Goal: Task Accomplishment & Management: Manage account settings

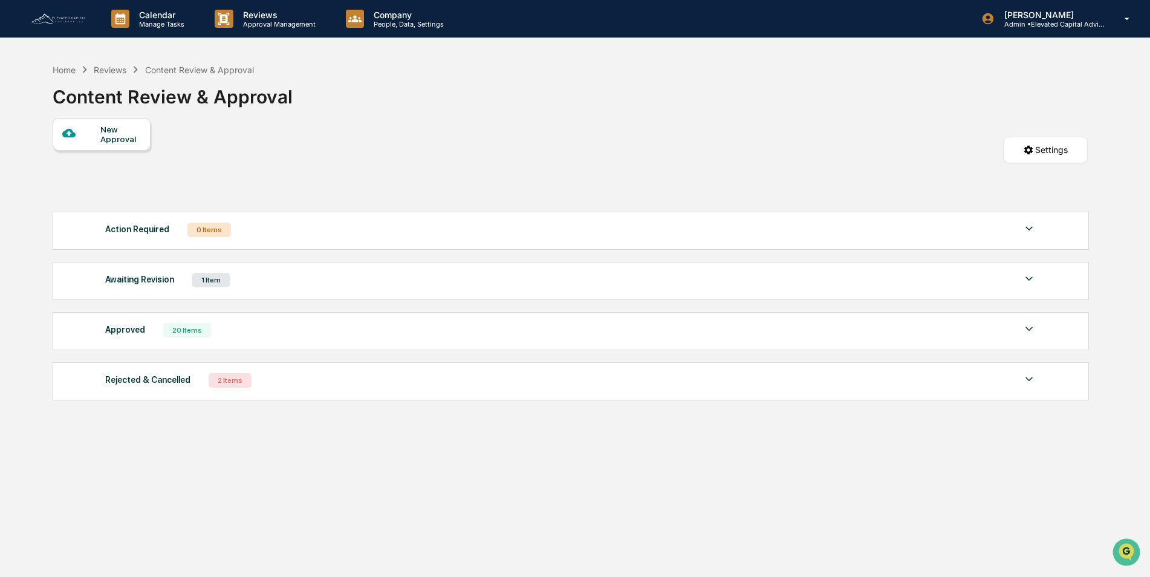
click at [55, 10] on link at bounding box center [65, 18] width 73 height 37
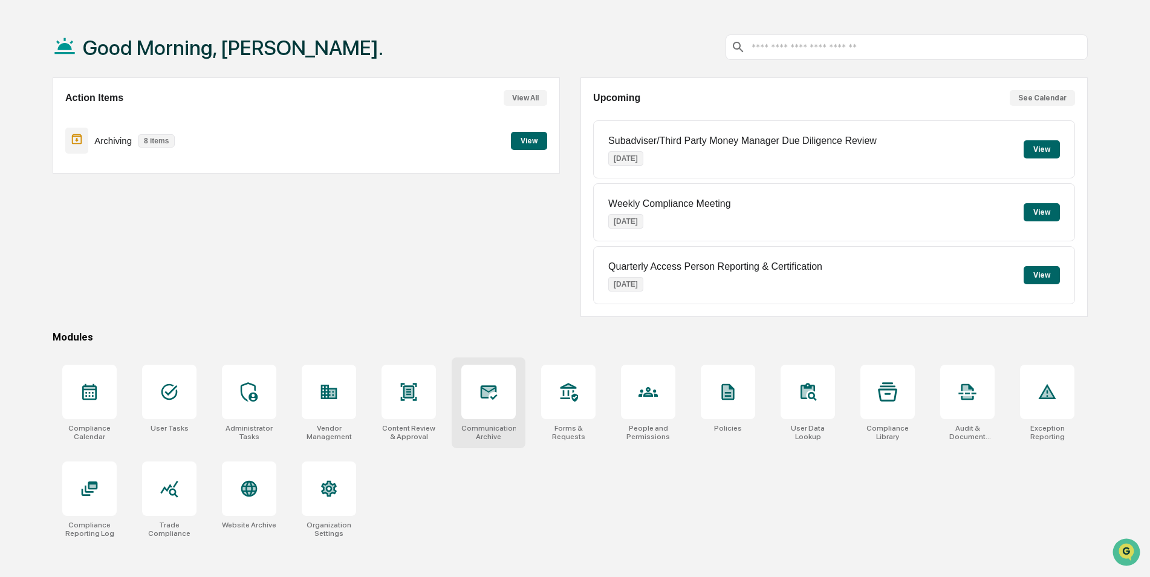
scroll to position [57, 0]
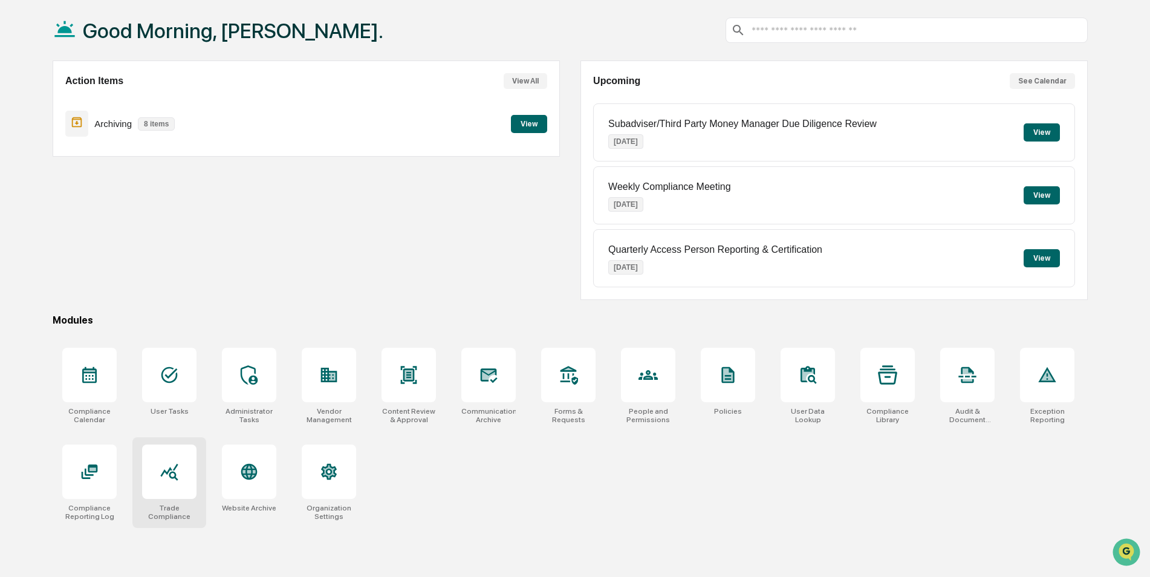
click at [162, 475] on icon at bounding box center [169, 472] width 18 height 17
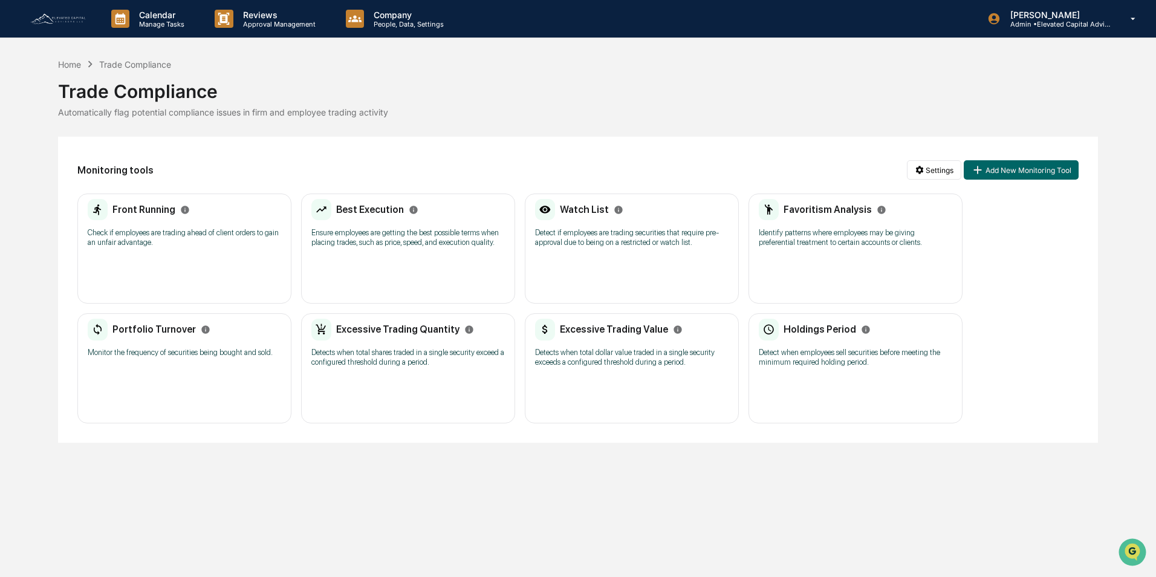
click at [371, 236] on p "Ensure employees are getting the best possible terms when placing trades, such …" at bounding box center [407, 237] width 193 height 19
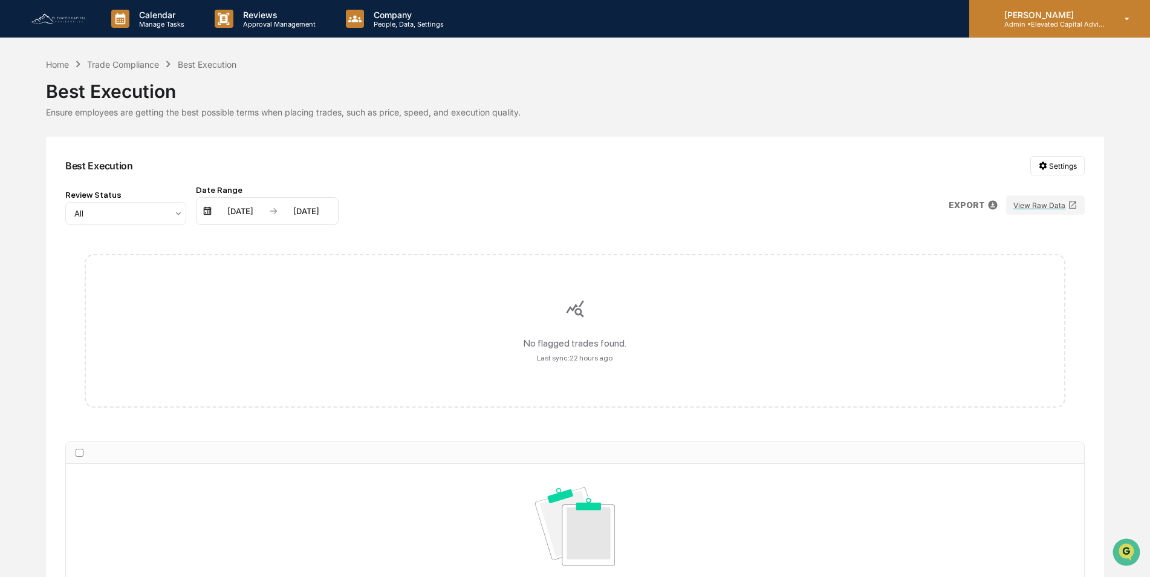
click at [1128, 18] on icon at bounding box center [1127, 19] width 5 height 2
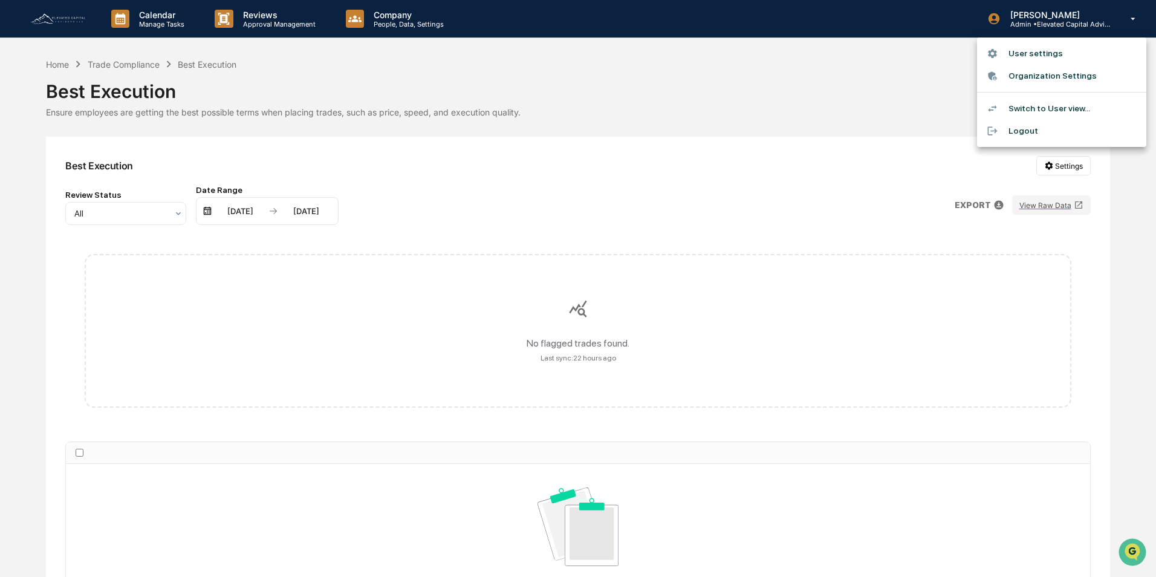
click at [707, 74] on div at bounding box center [578, 288] width 1156 height 577
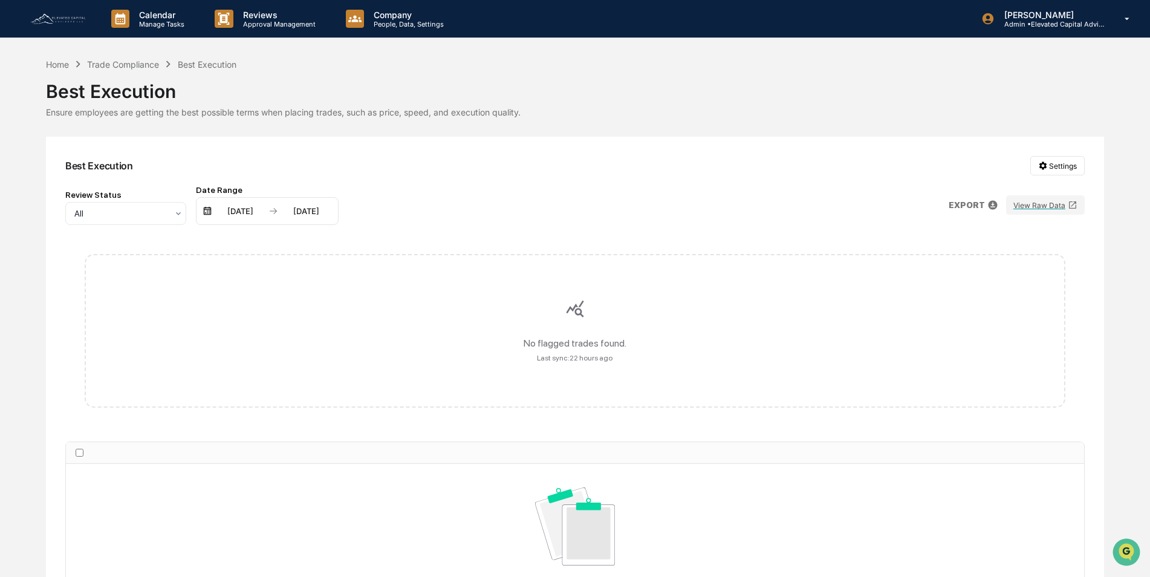
click at [63, 22] on img at bounding box center [58, 18] width 58 height 13
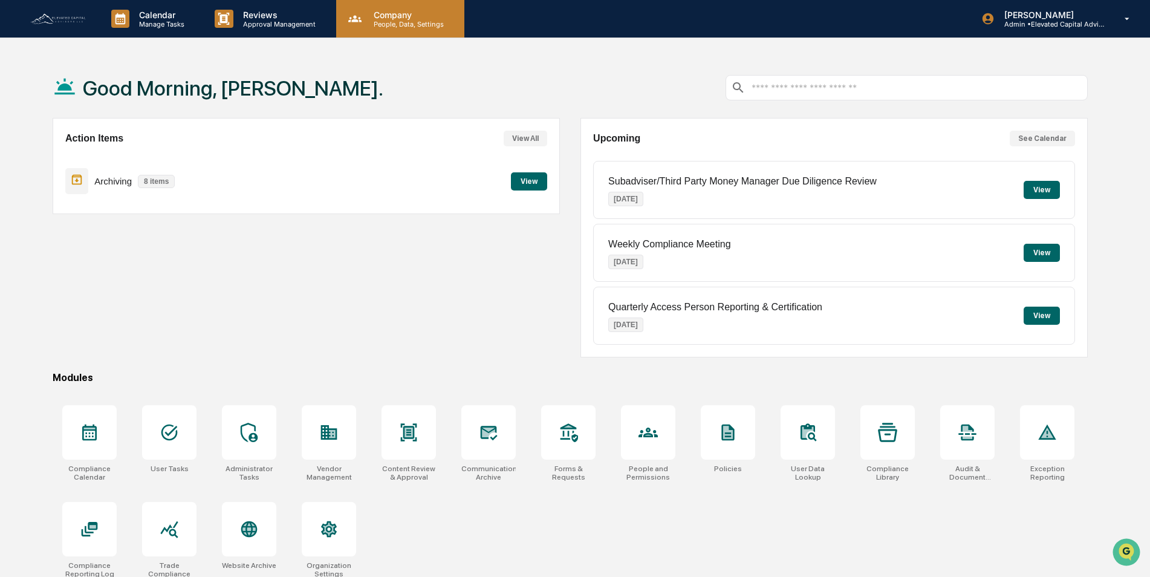
click at [395, 16] on p "Company" at bounding box center [407, 15] width 86 height 10
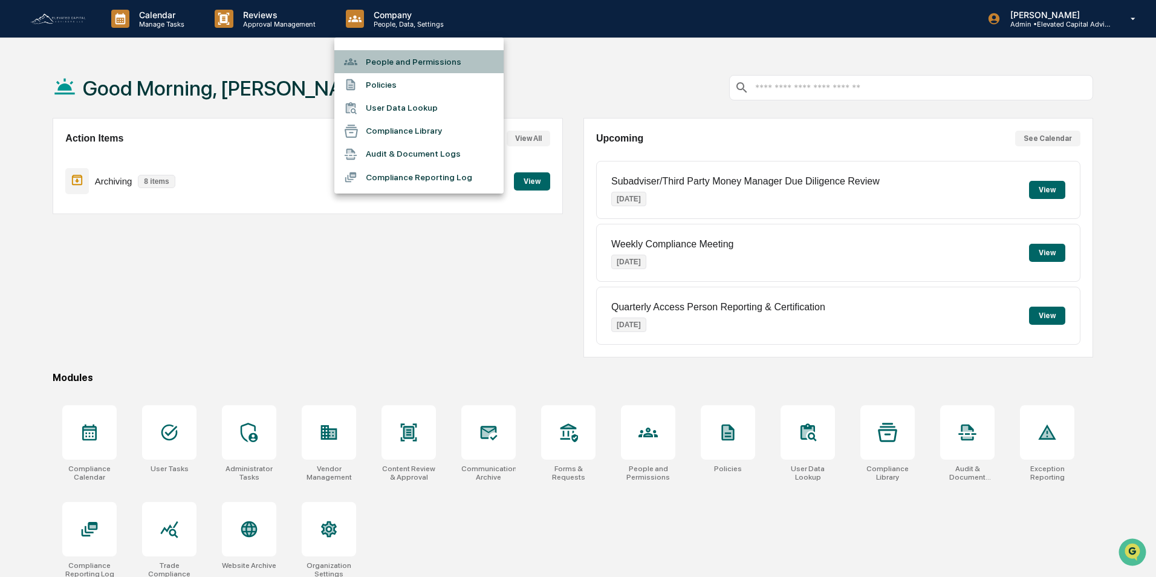
click at [394, 63] on li "People and Permissions" at bounding box center [418, 61] width 169 height 23
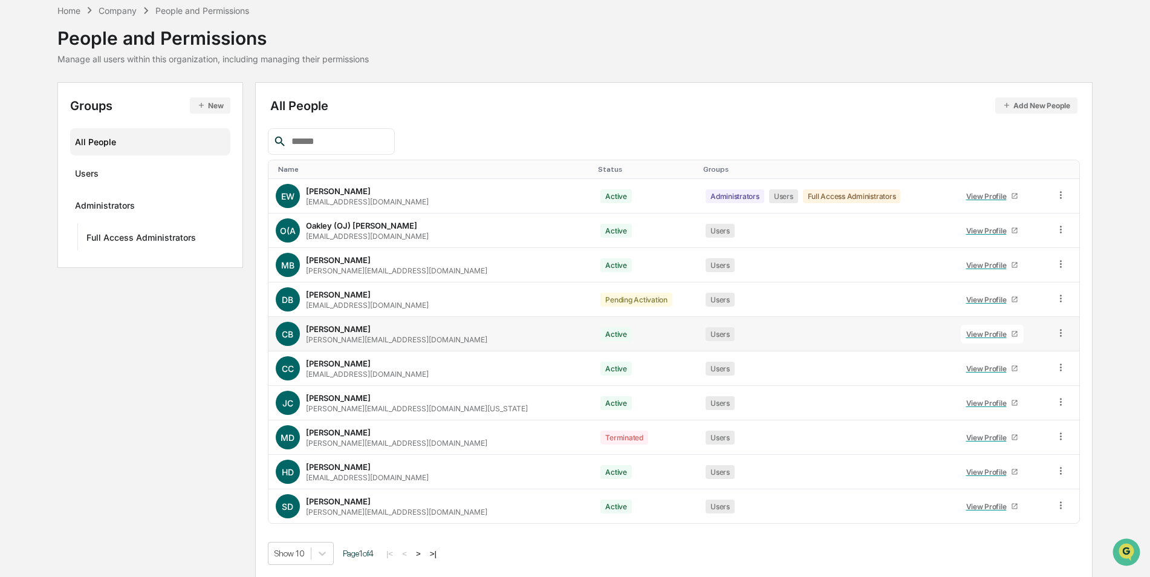
scroll to position [54, 0]
click at [424, 552] on button ">" at bounding box center [418, 553] width 12 height 10
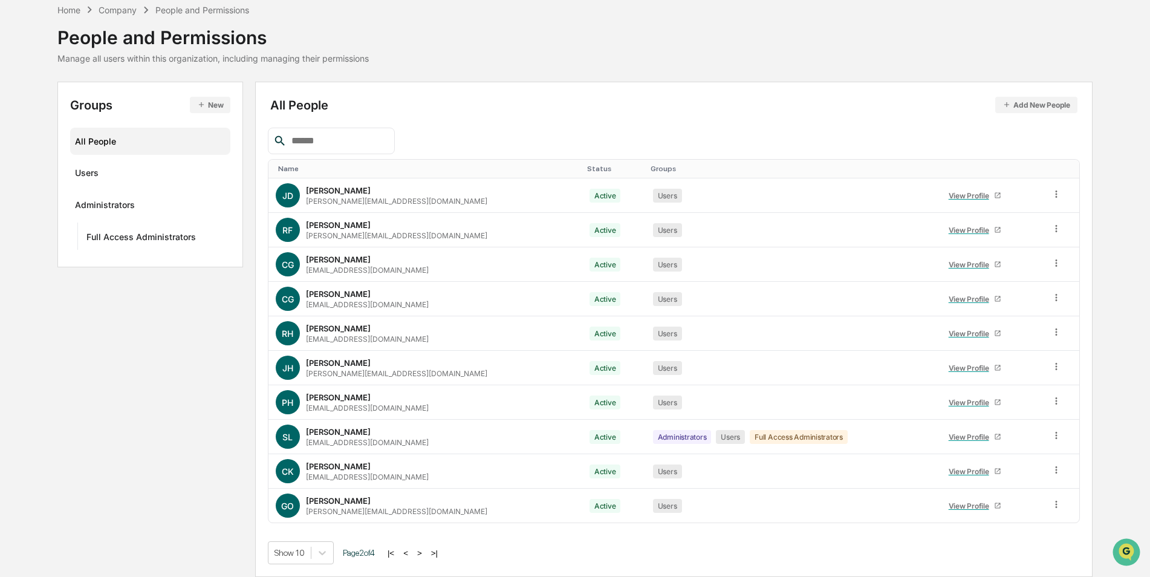
click at [412, 551] on button "<" at bounding box center [406, 553] width 12 height 10
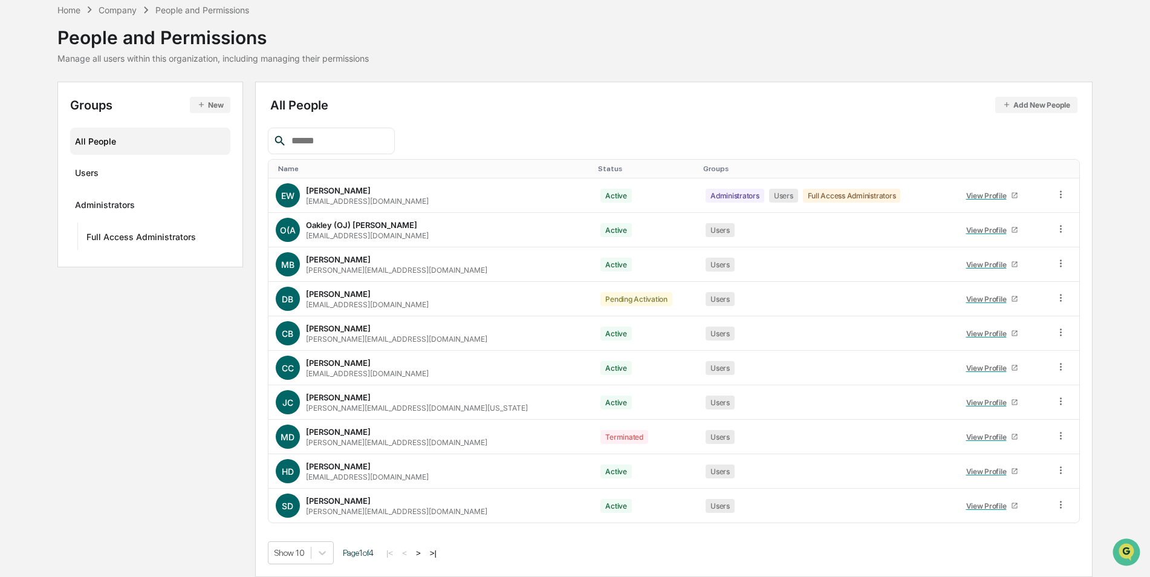
click at [424, 552] on button ">" at bounding box center [418, 553] width 12 height 10
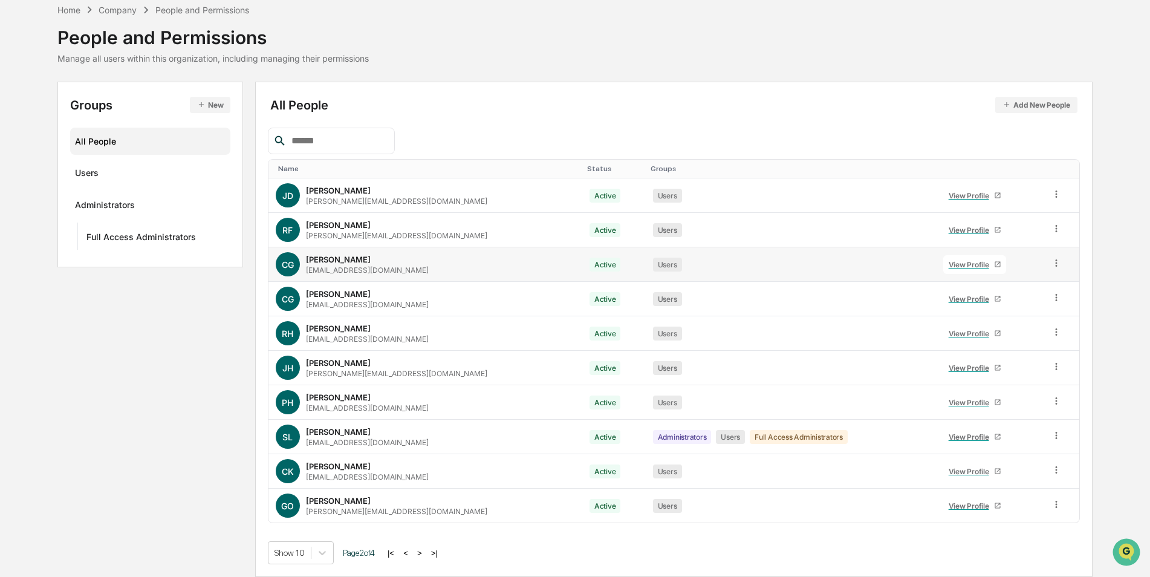
click at [421, 265] on div "CG Colby Gillies cgillies@elevatedcapadv.com" at bounding box center [425, 264] width 299 height 24
click at [1051, 265] on icon at bounding box center [1056, 262] width 11 height 11
click at [956, 262] on div "View Profile" at bounding box center [970, 264] width 45 height 9
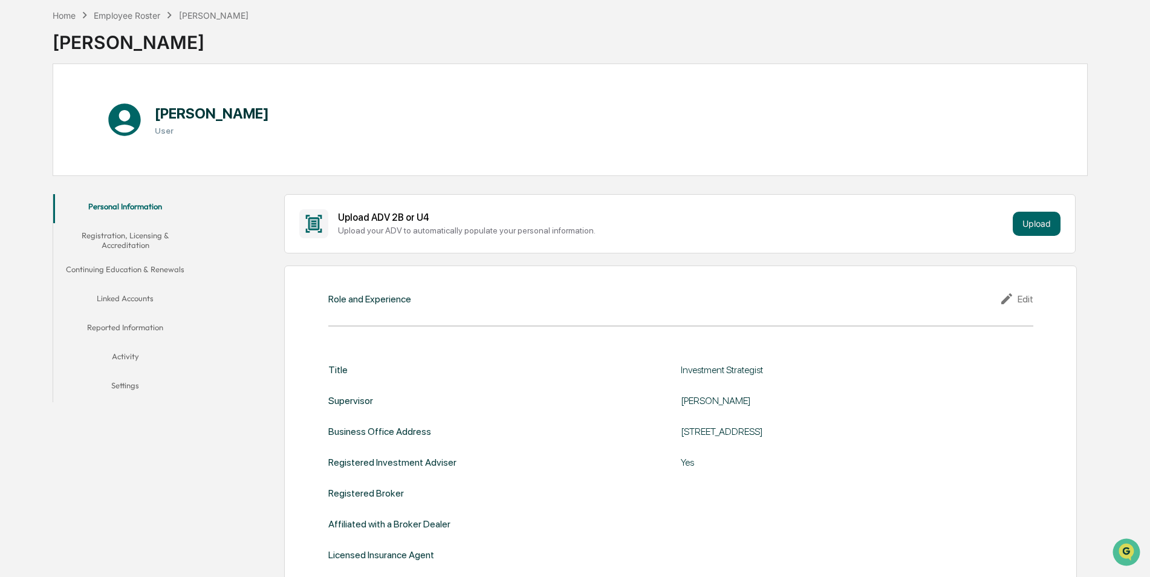
click at [125, 355] on button "Activity" at bounding box center [125, 358] width 144 height 29
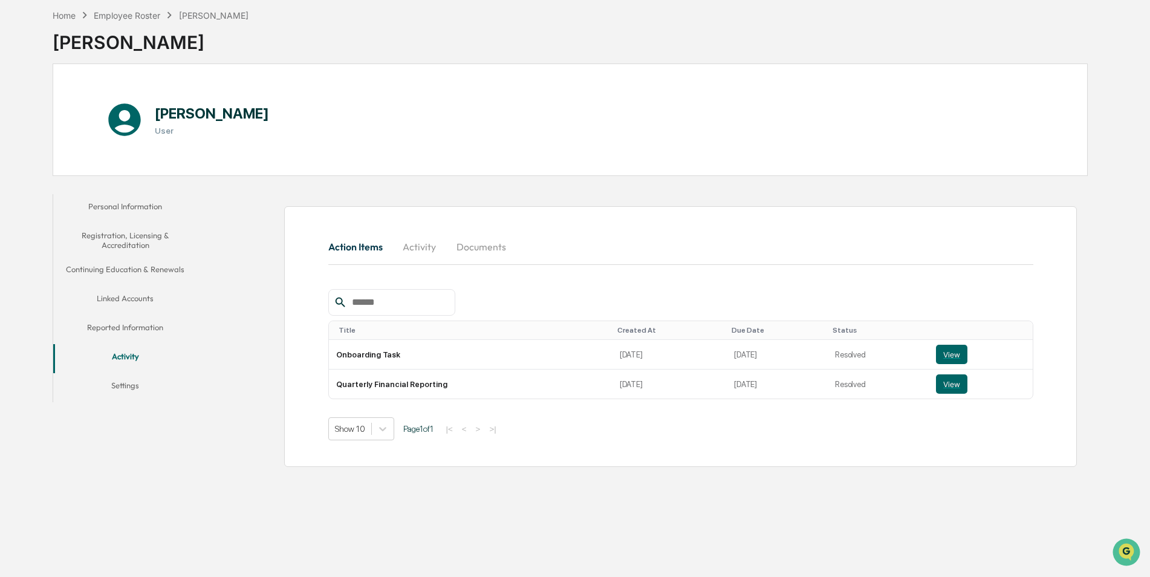
click at [128, 297] on button "Linked Accounts" at bounding box center [125, 300] width 144 height 29
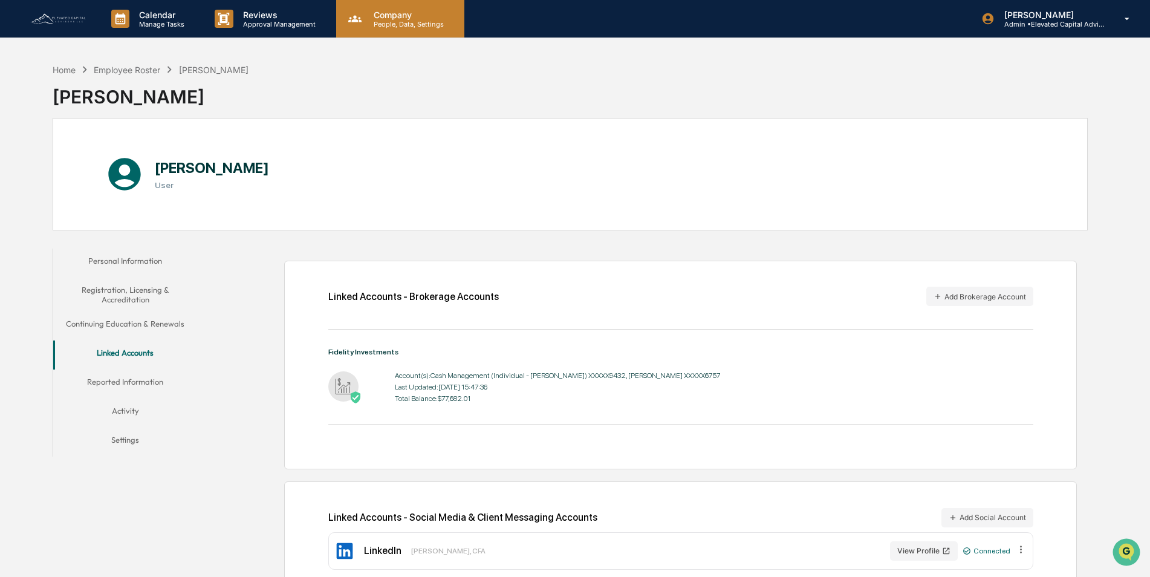
click at [384, 22] on p "People, Data, Settings" at bounding box center [407, 24] width 86 height 8
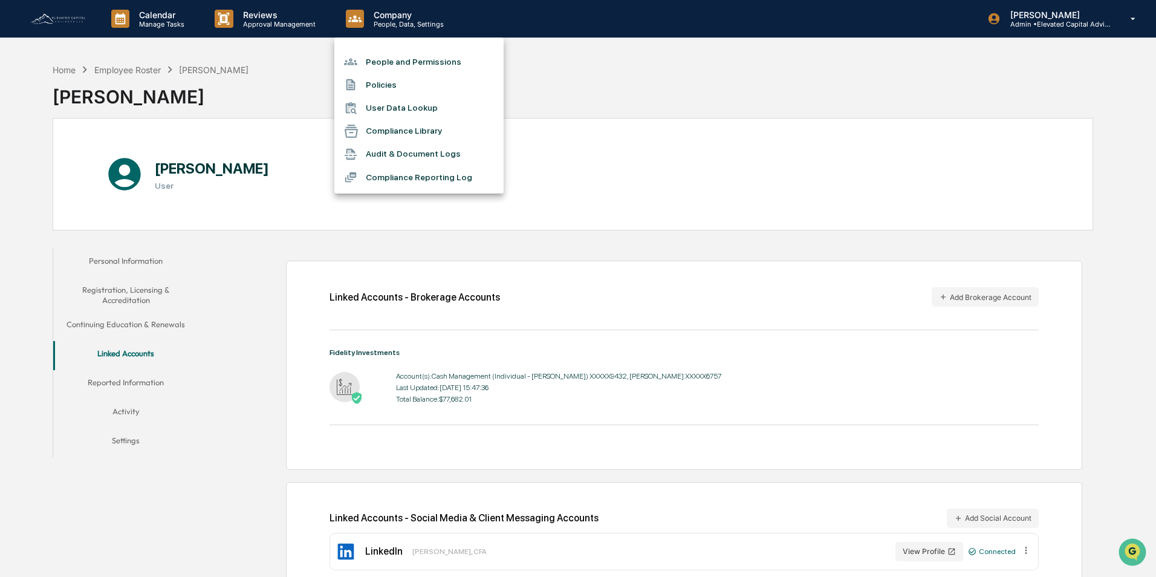
click at [397, 108] on li "User Data Lookup" at bounding box center [418, 108] width 169 height 23
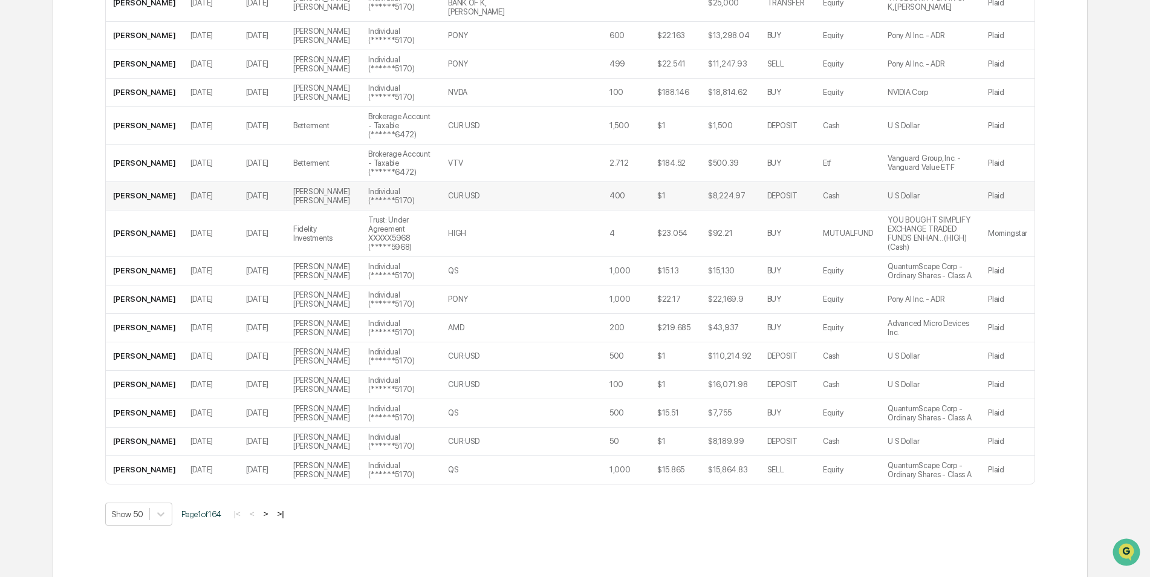
scroll to position [1668, 0]
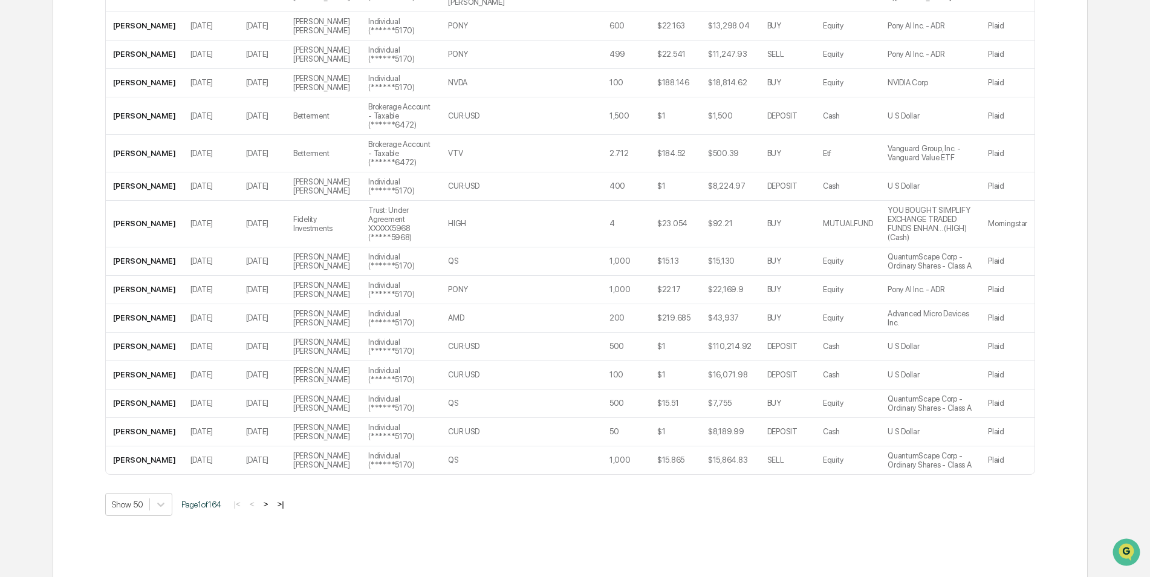
click at [271, 499] on button ">" at bounding box center [266, 504] width 12 height 10
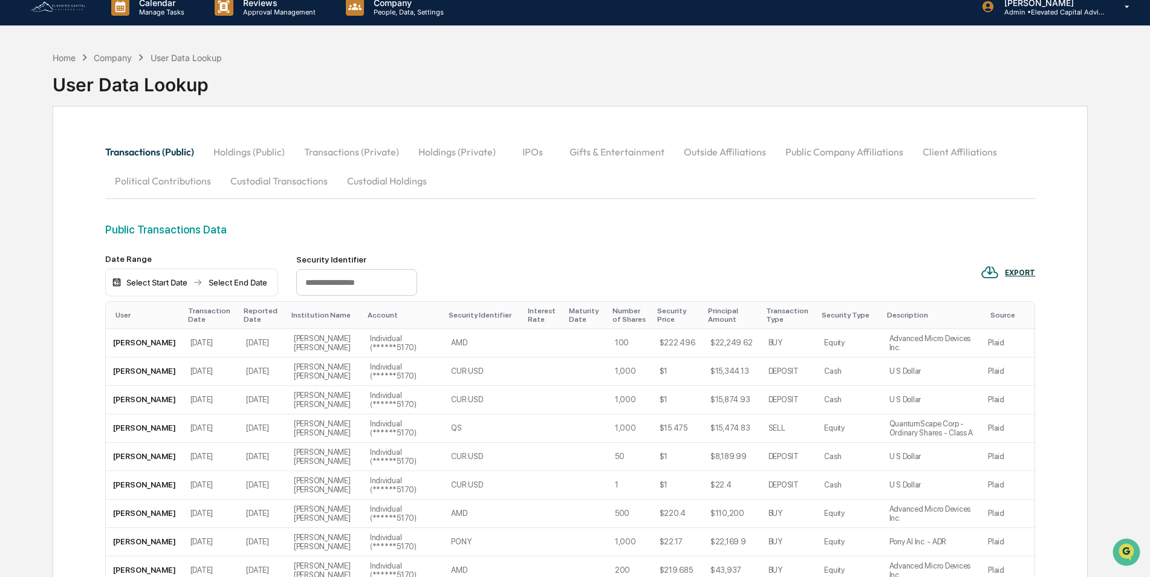
scroll to position [0, 0]
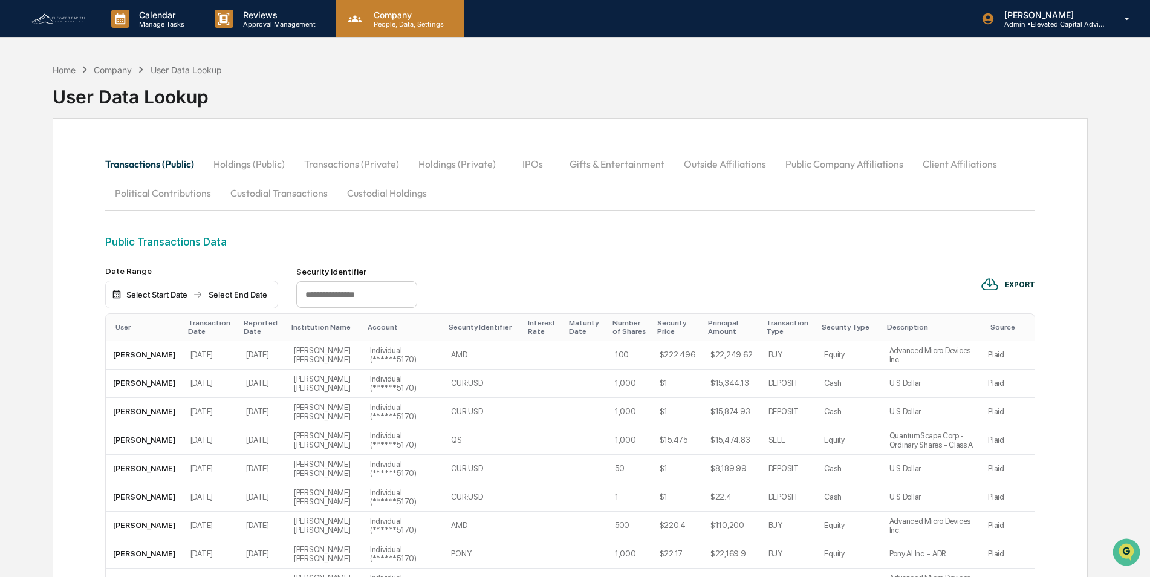
click at [398, 16] on p "Company" at bounding box center [407, 15] width 86 height 10
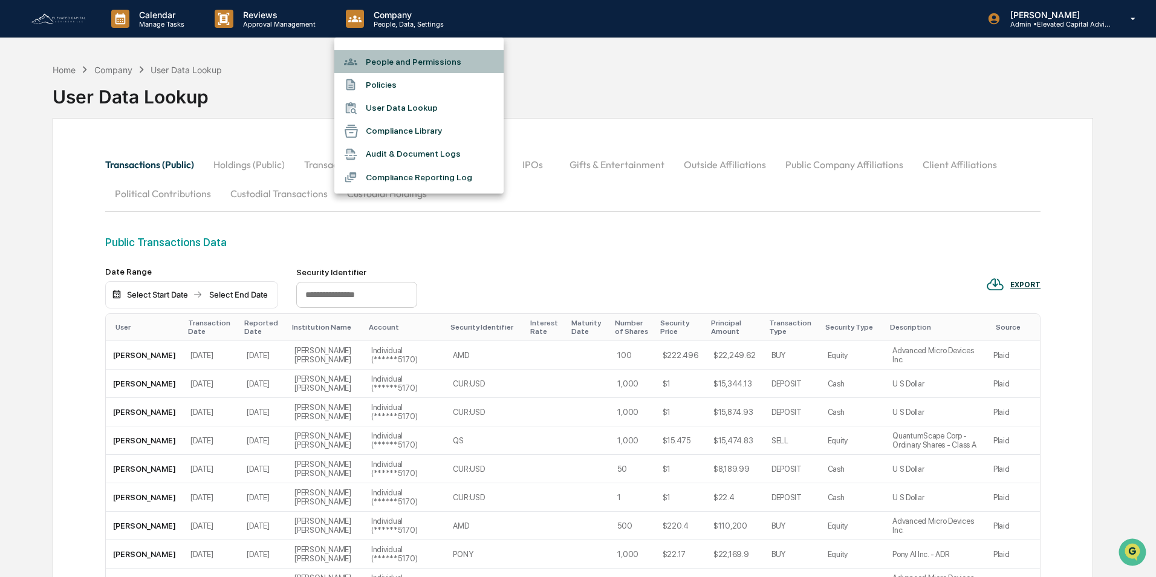
click at [403, 65] on li "People and Permissions" at bounding box center [418, 61] width 169 height 23
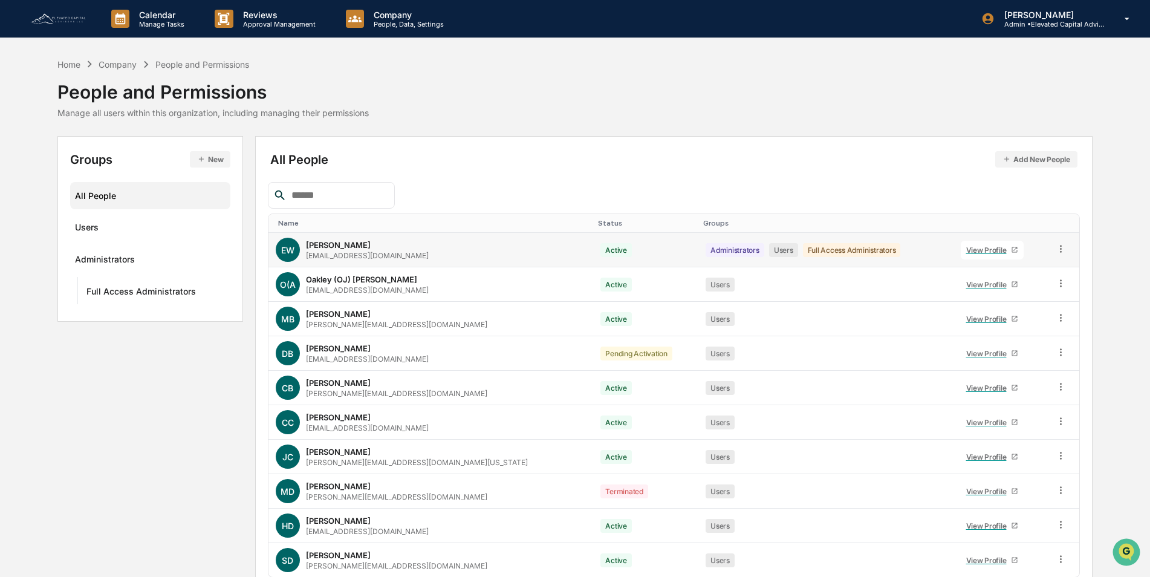
click at [966, 252] on div "View Profile" at bounding box center [988, 249] width 45 height 9
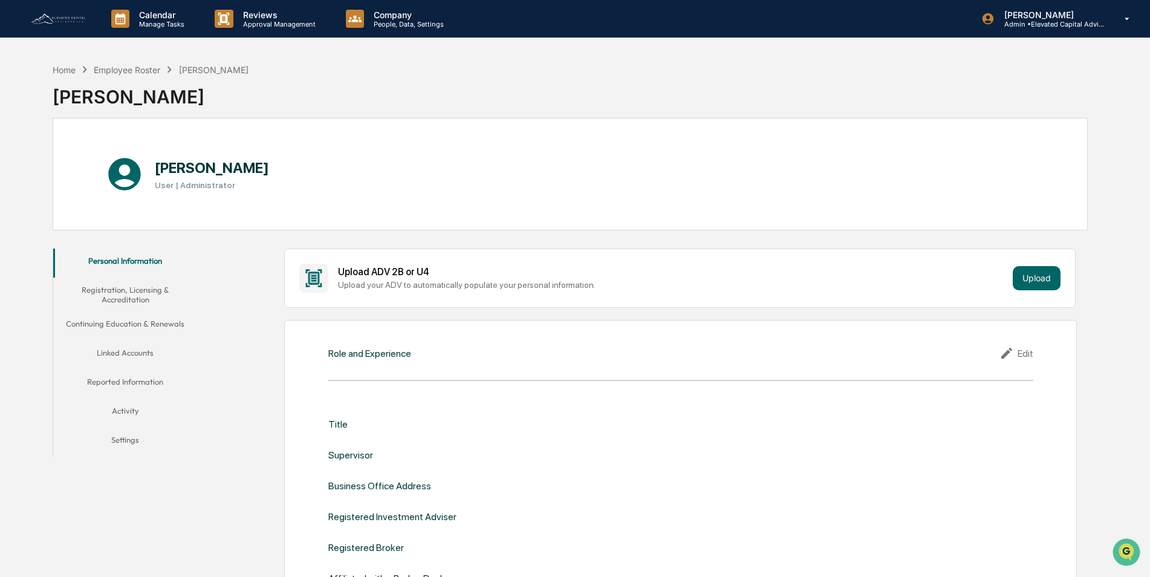
click at [128, 351] on button "Linked Accounts" at bounding box center [125, 354] width 144 height 29
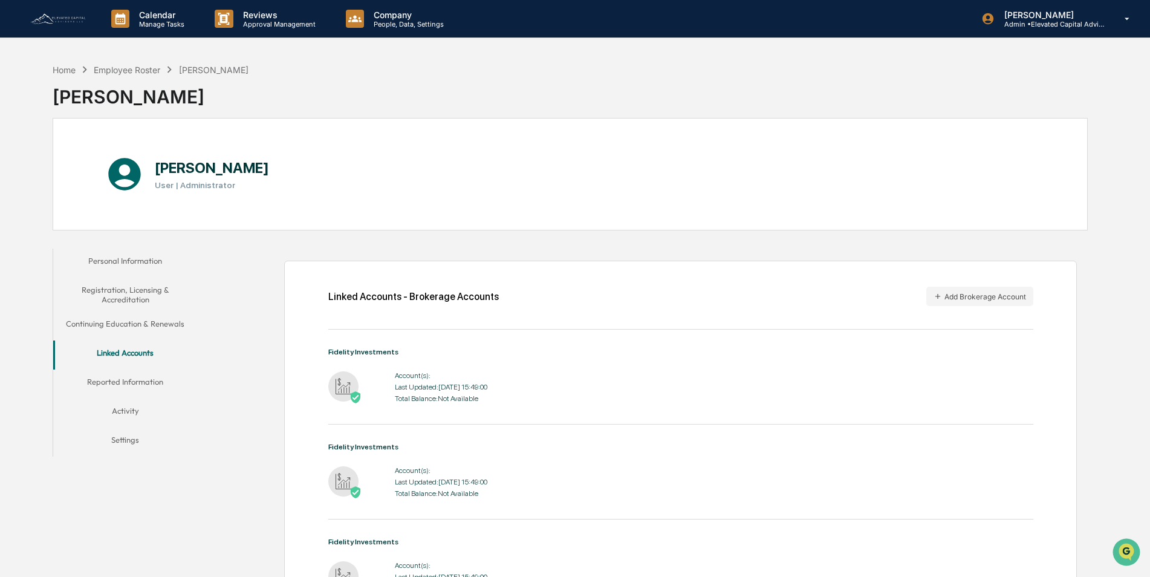
click at [122, 411] on button "Activity" at bounding box center [125, 412] width 144 height 29
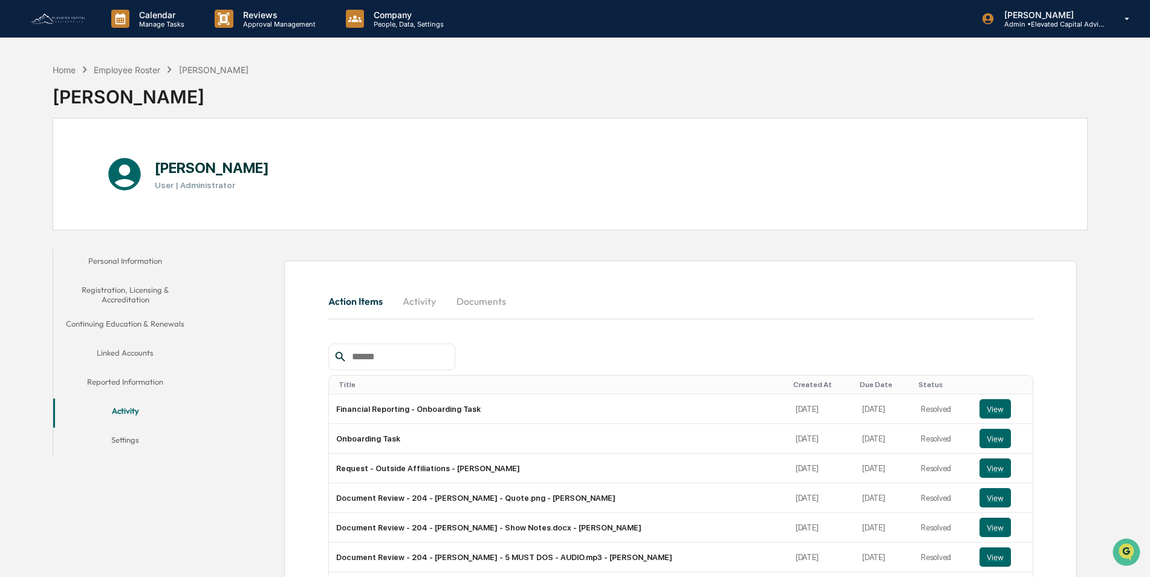
click at [130, 351] on button "Linked Accounts" at bounding box center [125, 354] width 144 height 29
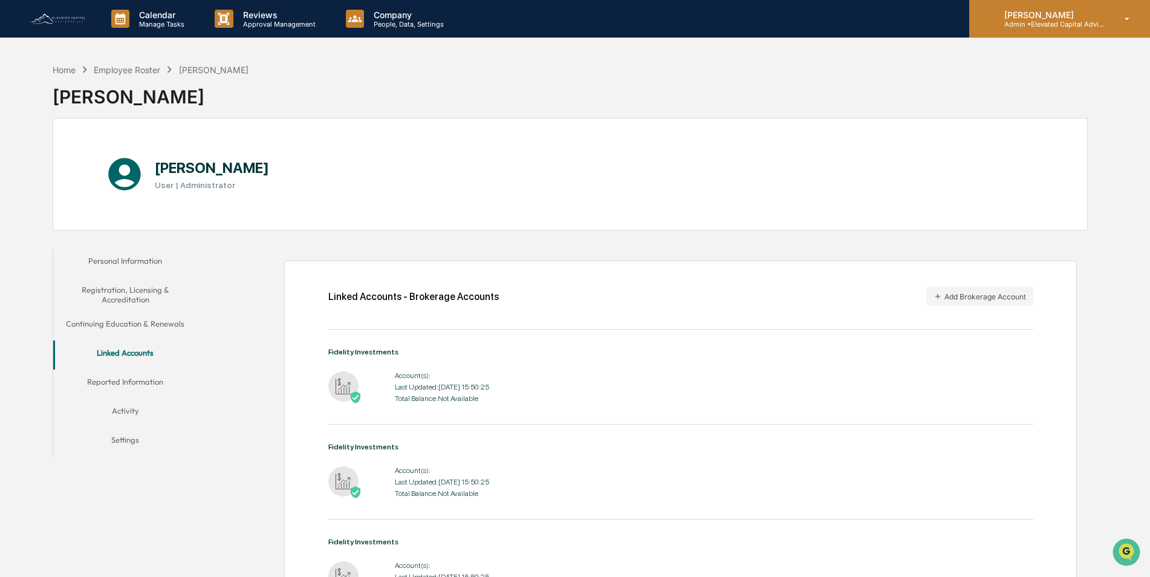
click at [1124, 15] on icon at bounding box center [1126, 18] width 21 height 11
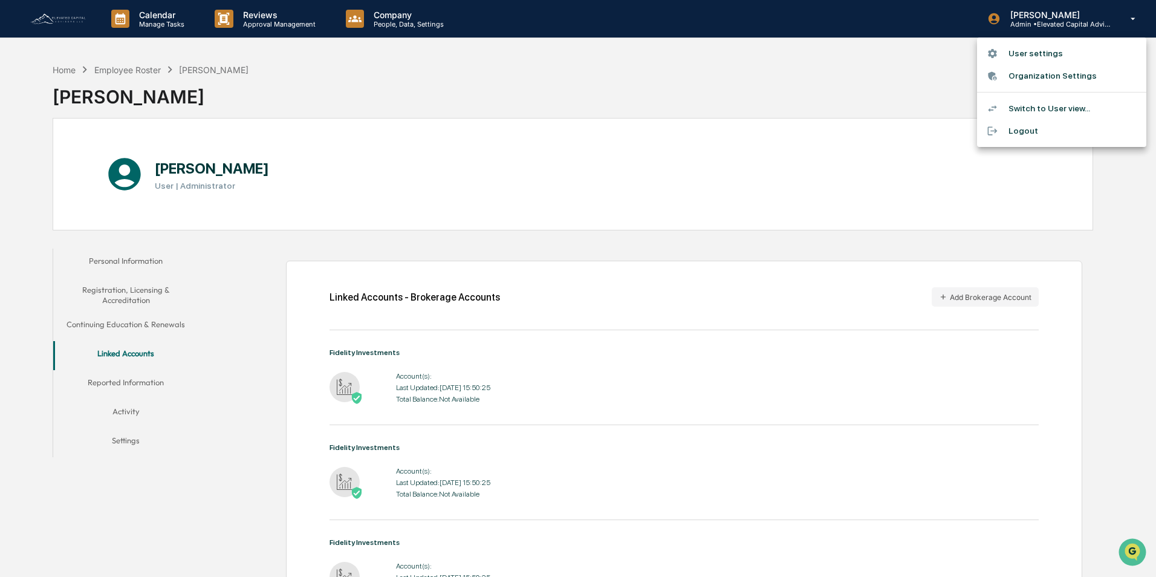
click at [1035, 109] on li "Switch to User view..." at bounding box center [1061, 108] width 169 height 22
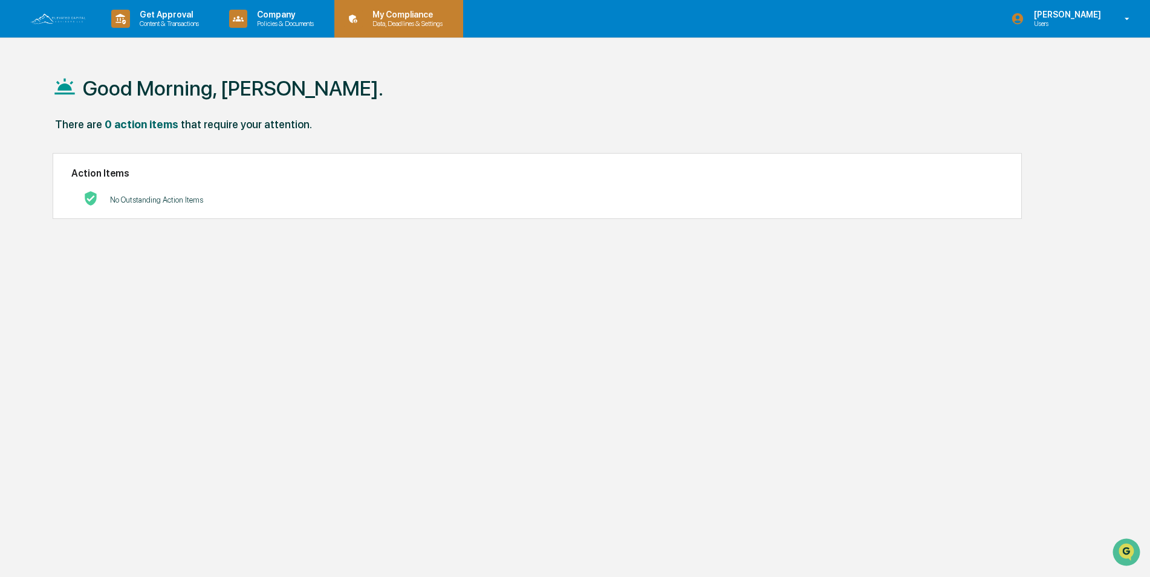
click at [397, 15] on p "My Compliance" at bounding box center [406, 15] width 86 height 10
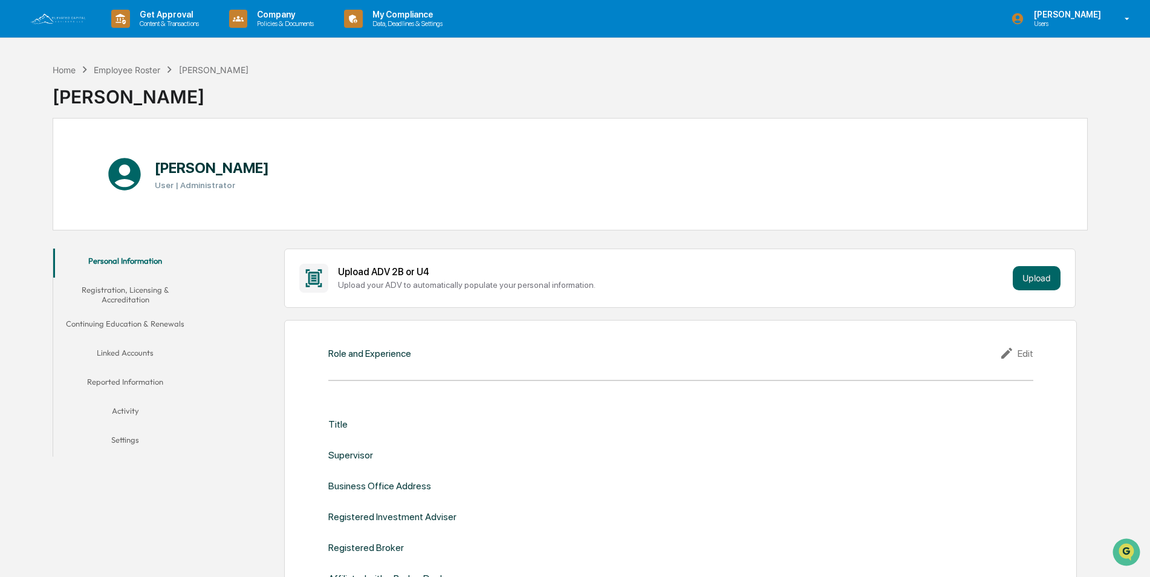
click at [126, 409] on button "Activity" at bounding box center [125, 412] width 144 height 29
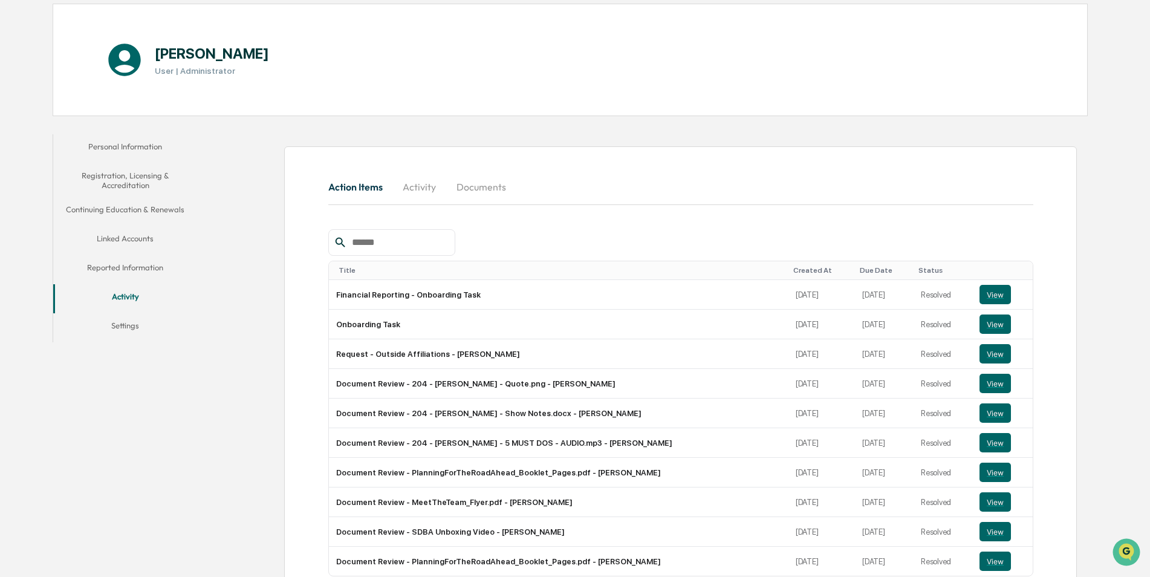
scroll to position [121, 0]
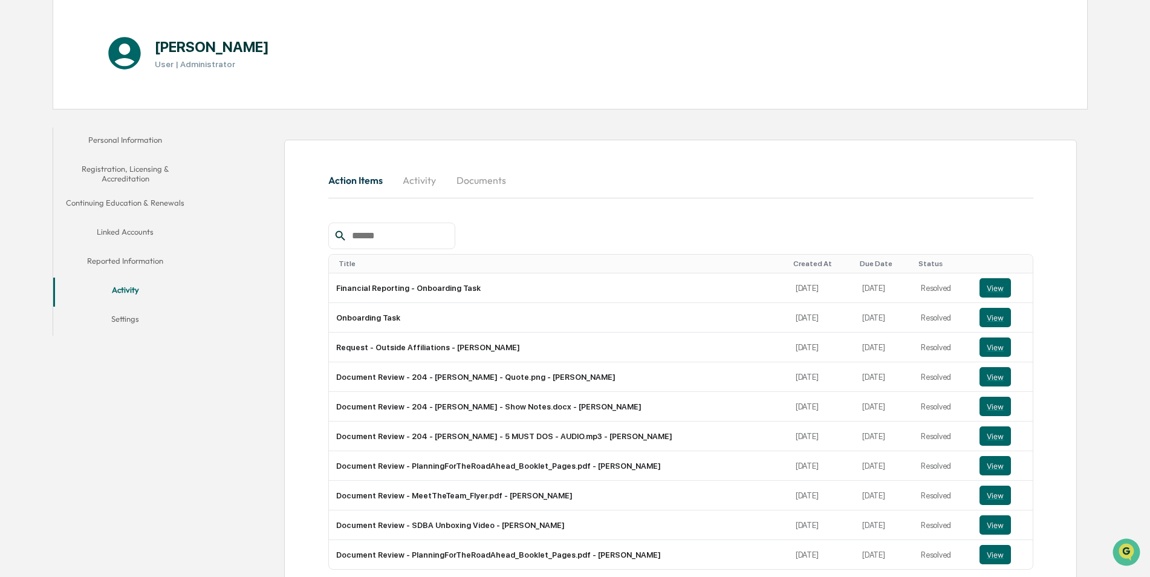
click at [132, 231] on button "Linked Accounts" at bounding box center [125, 233] width 144 height 29
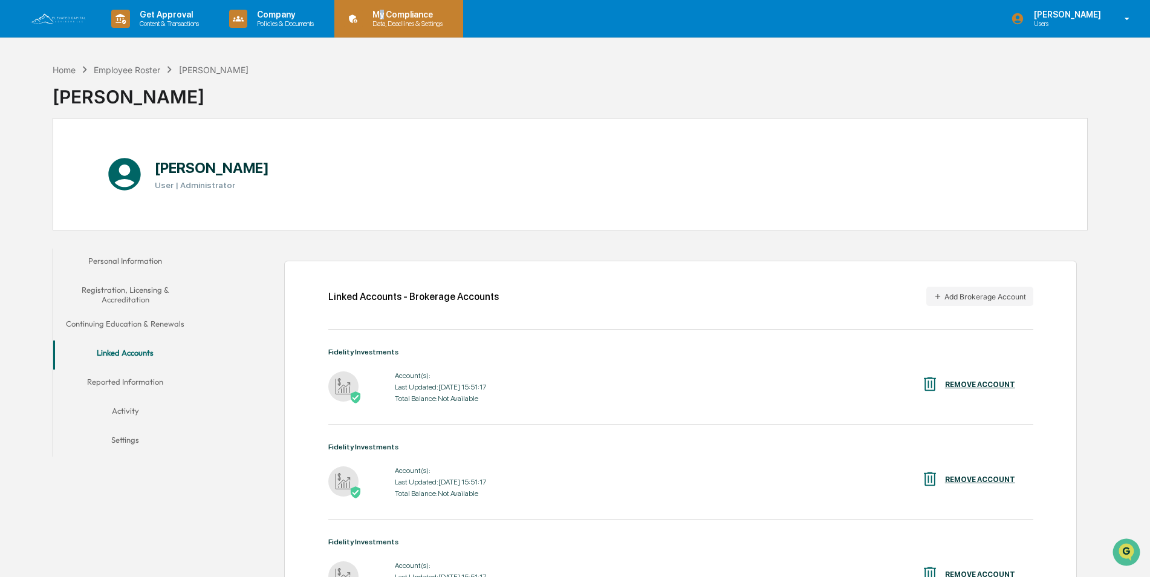
click at [390, 16] on p "My Compliance" at bounding box center [406, 15] width 86 height 10
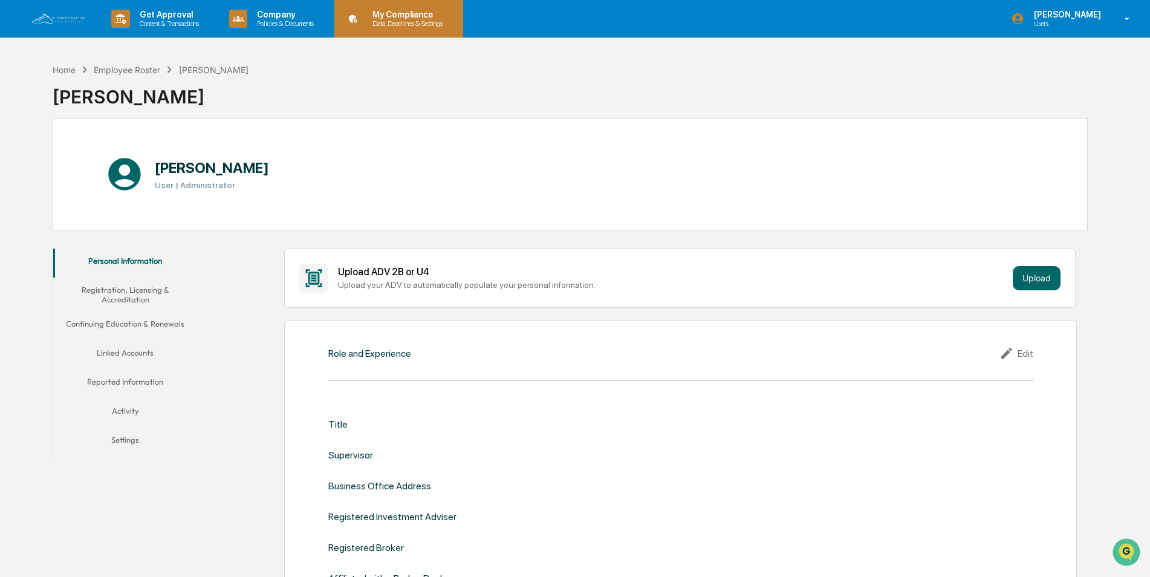
click at [406, 13] on p "My Compliance" at bounding box center [406, 15] width 86 height 10
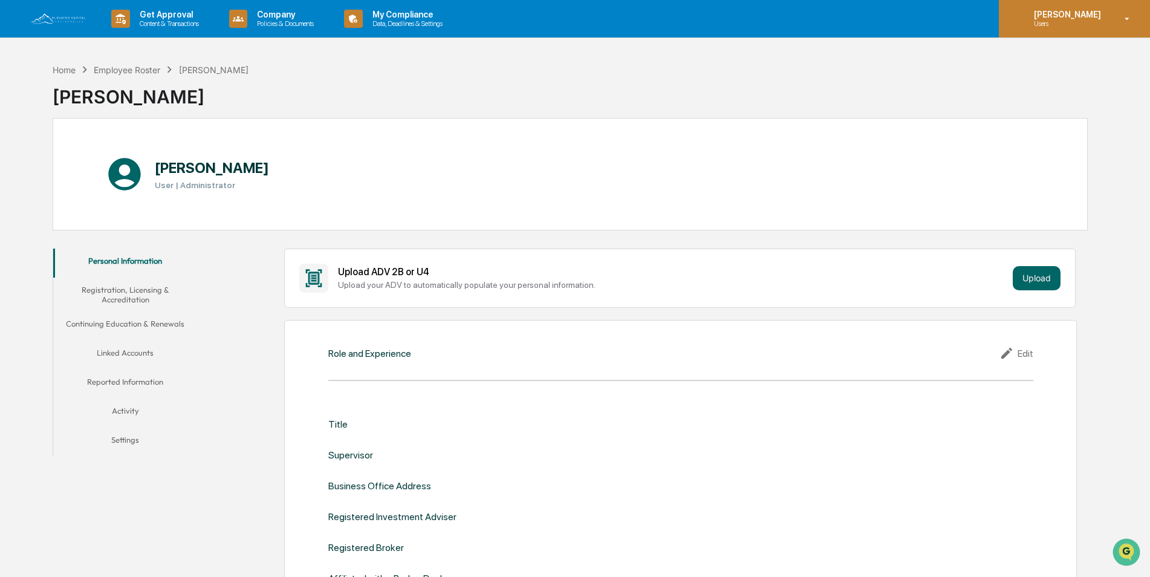
click at [1115, 22] on div "Elton Wilcox Users" at bounding box center [1074, 18] width 151 height 37
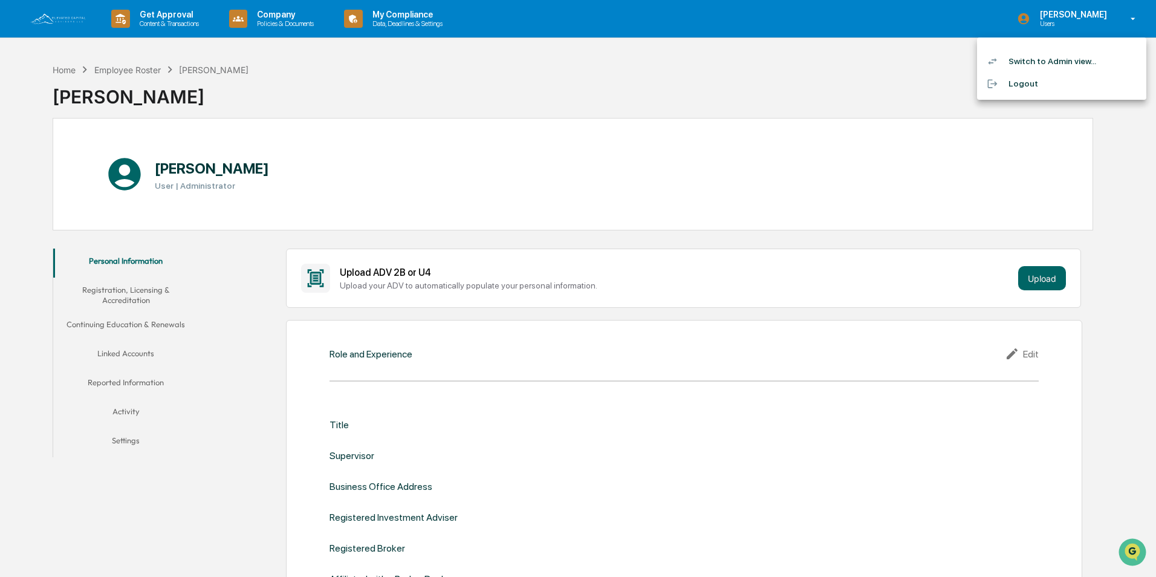
click at [1037, 62] on li "Switch to Admin view..." at bounding box center [1061, 61] width 169 height 22
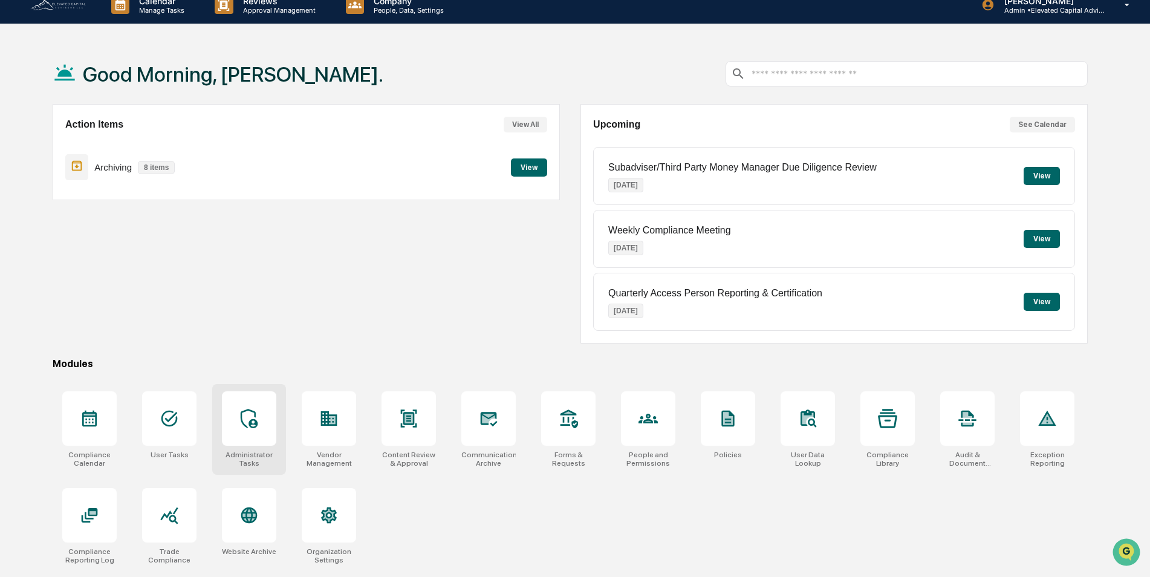
scroll to position [57, 0]
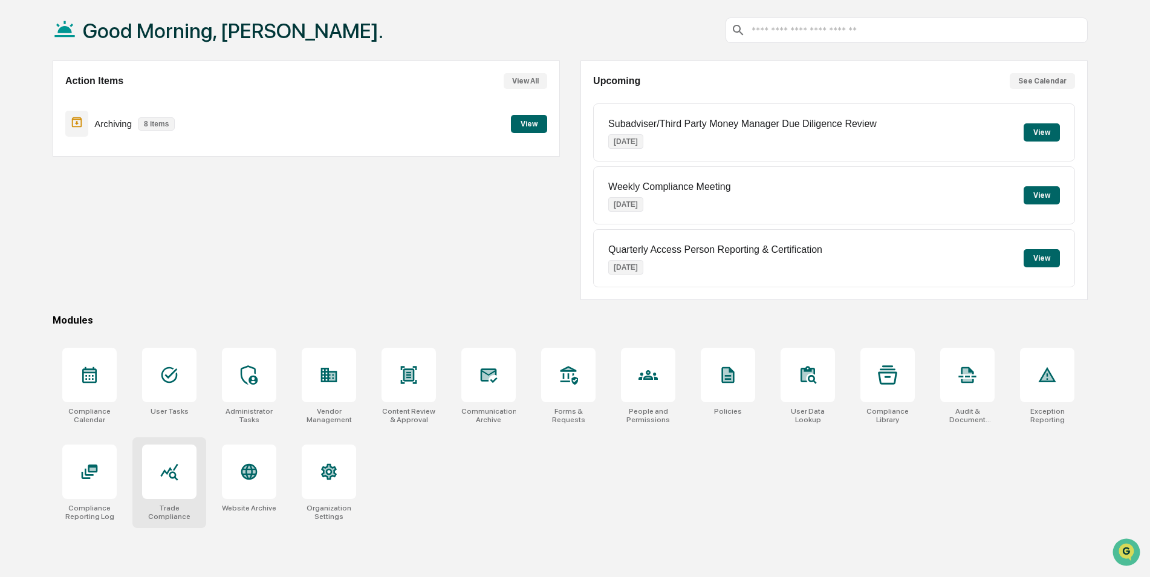
click at [170, 473] on icon at bounding box center [169, 472] width 18 height 17
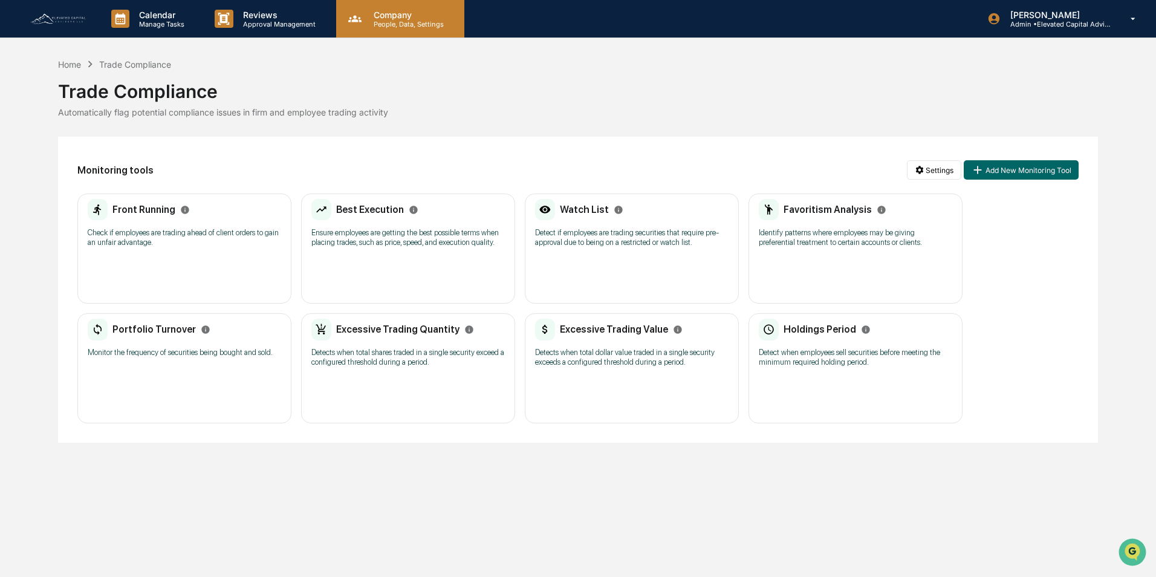
click at [393, 20] on p "People, Data, Settings" at bounding box center [407, 24] width 86 height 8
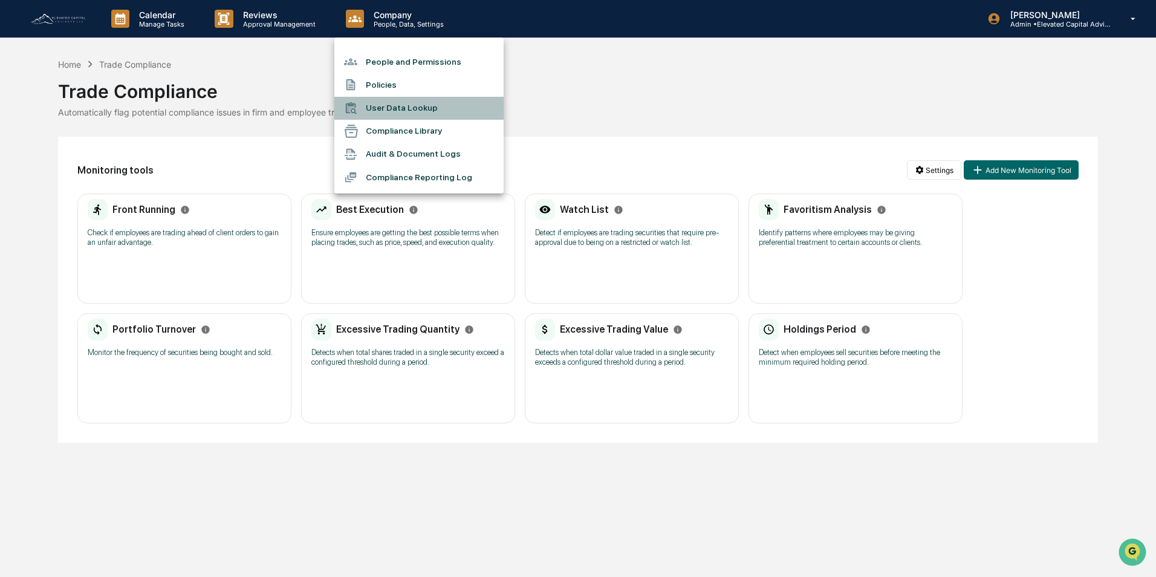
click at [397, 108] on li "User Data Lookup" at bounding box center [418, 108] width 169 height 23
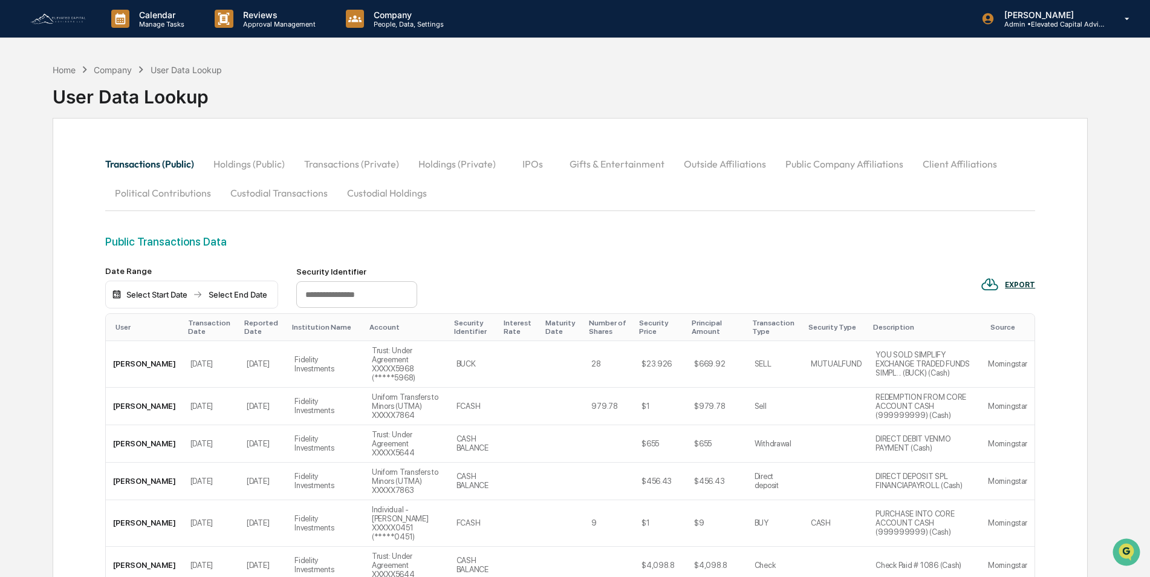
click at [159, 295] on div "Select Start Date" at bounding box center [157, 295] width 66 height 10
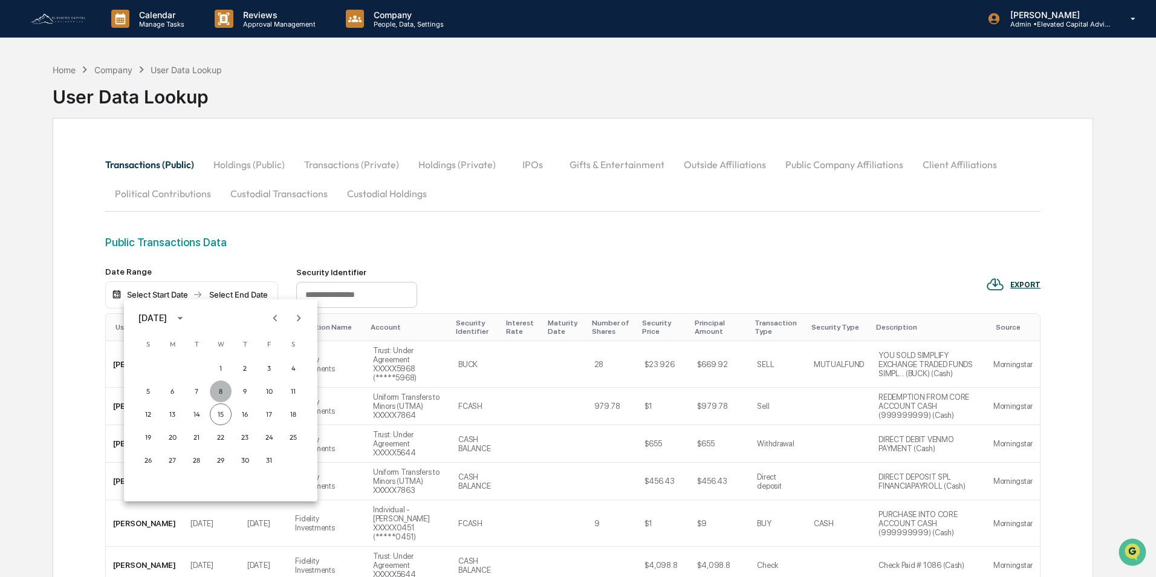
click at [222, 390] on button "8" at bounding box center [221, 391] width 22 height 22
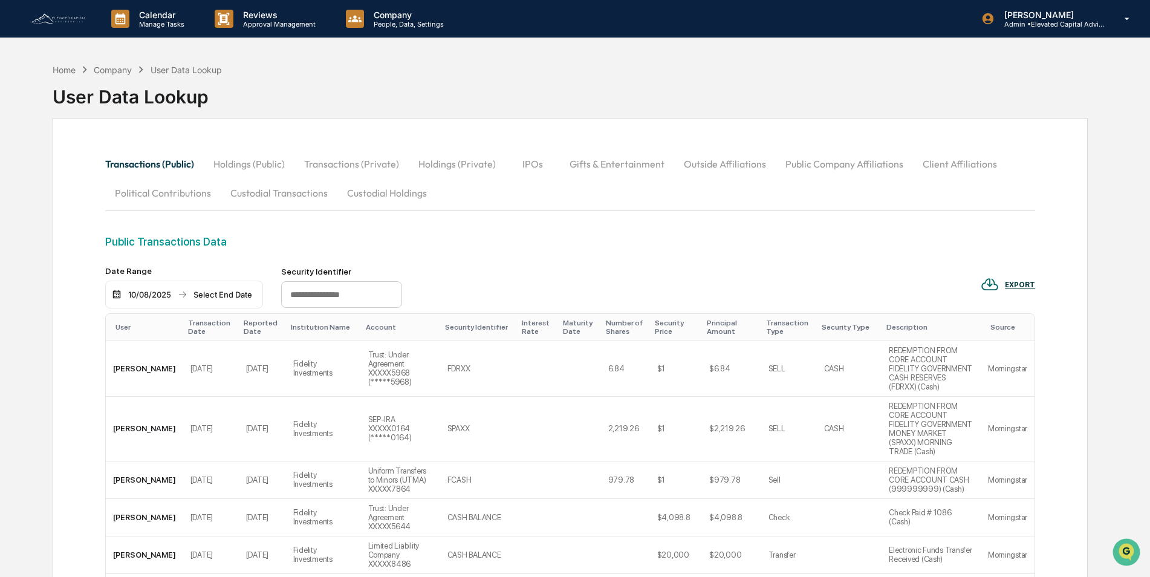
click at [231, 294] on div "Select End Date" at bounding box center [223, 295] width 66 height 10
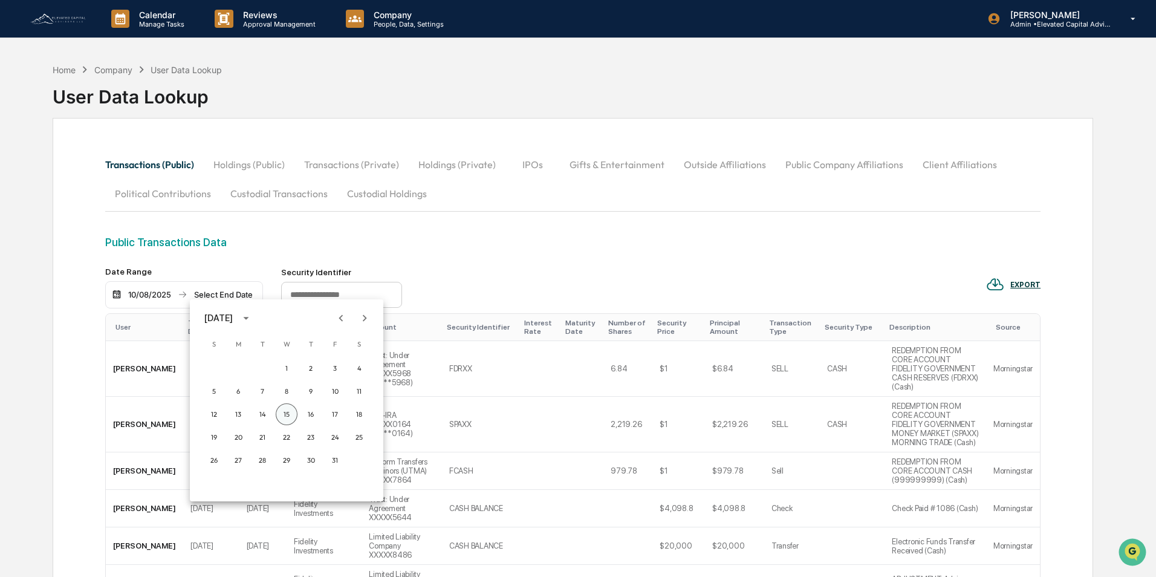
click at [285, 415] on button "15" at bounding box center [287, 414] width 22 height 22
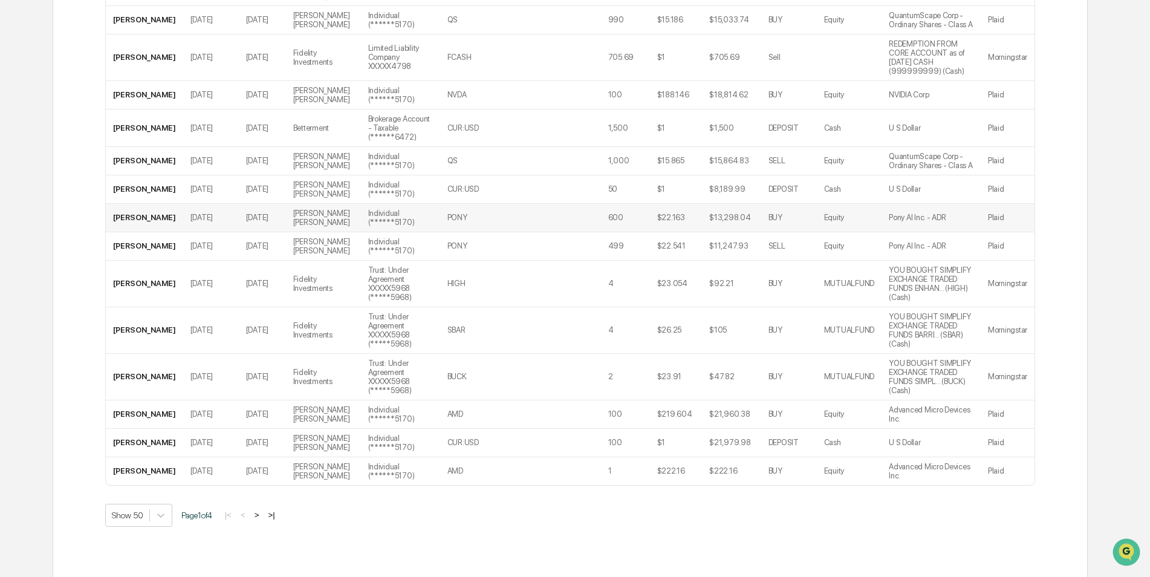
scroll to position [1740, 0]
click at [263, 508] on button ">" at bounding box center [257, 513] width 12 height 10
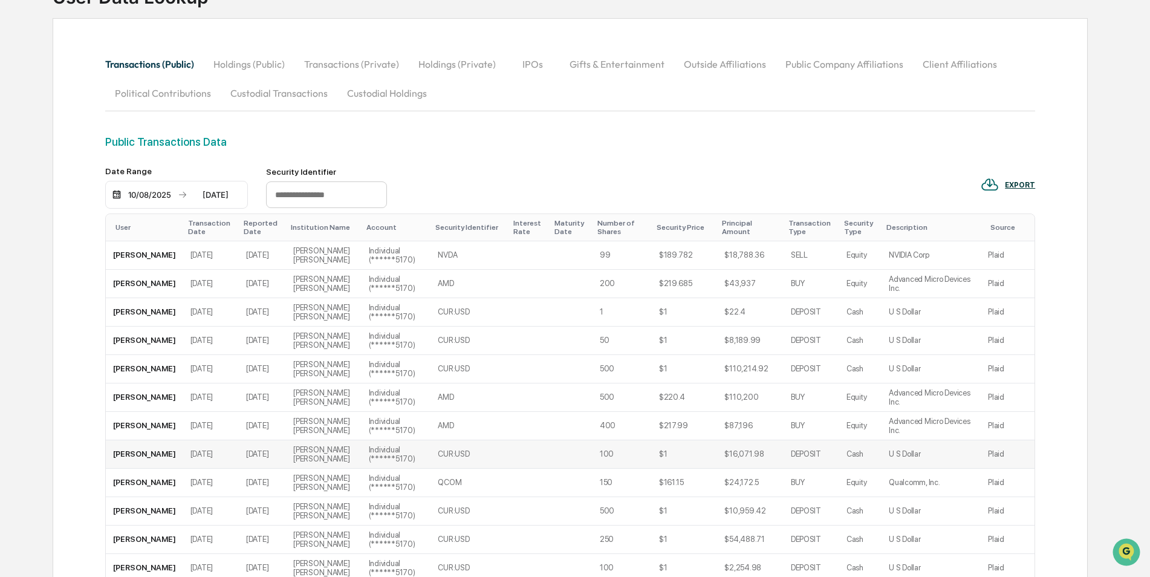
scroll to position [0, 0]
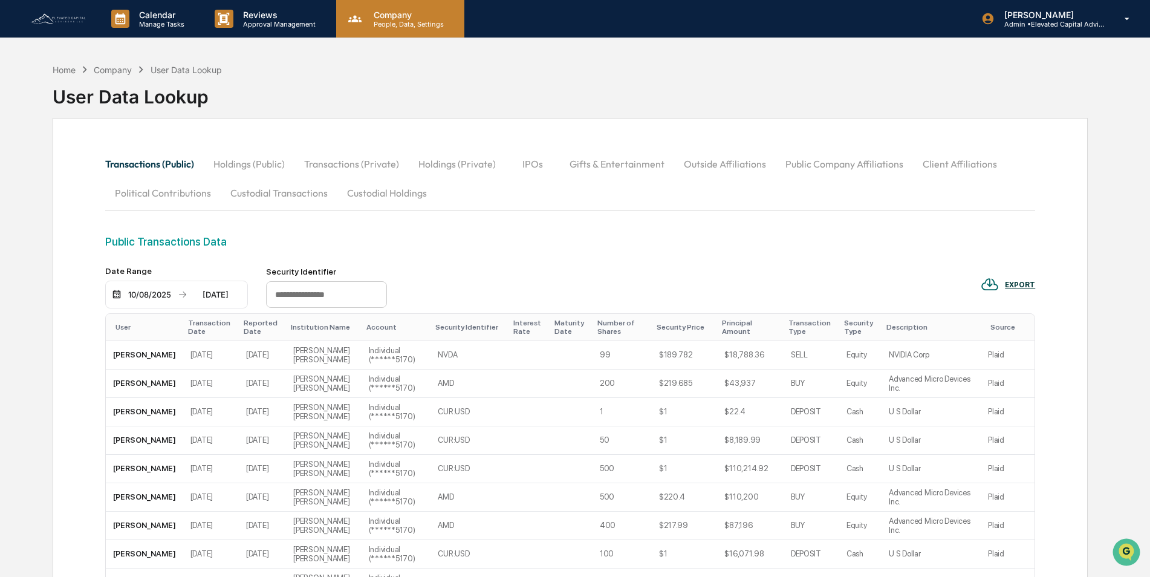
click at [390, 17] on p "Company" at bounding box center [407, 15] width 86 height 10
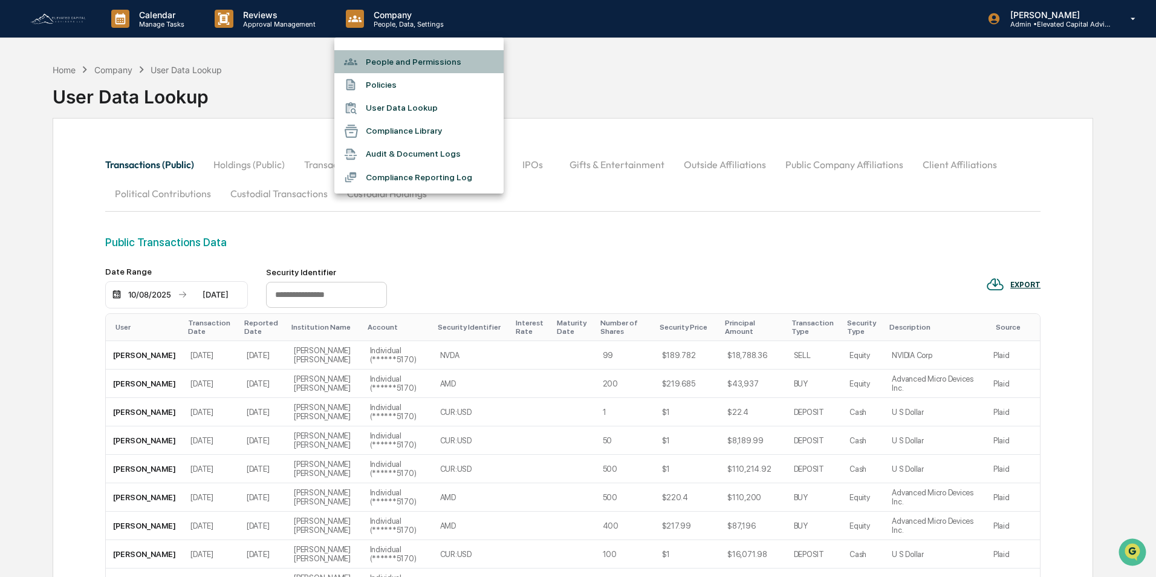
click at [405, 61] on li "People and Permissions" at bounding box center [418, 61] width 169 height 23
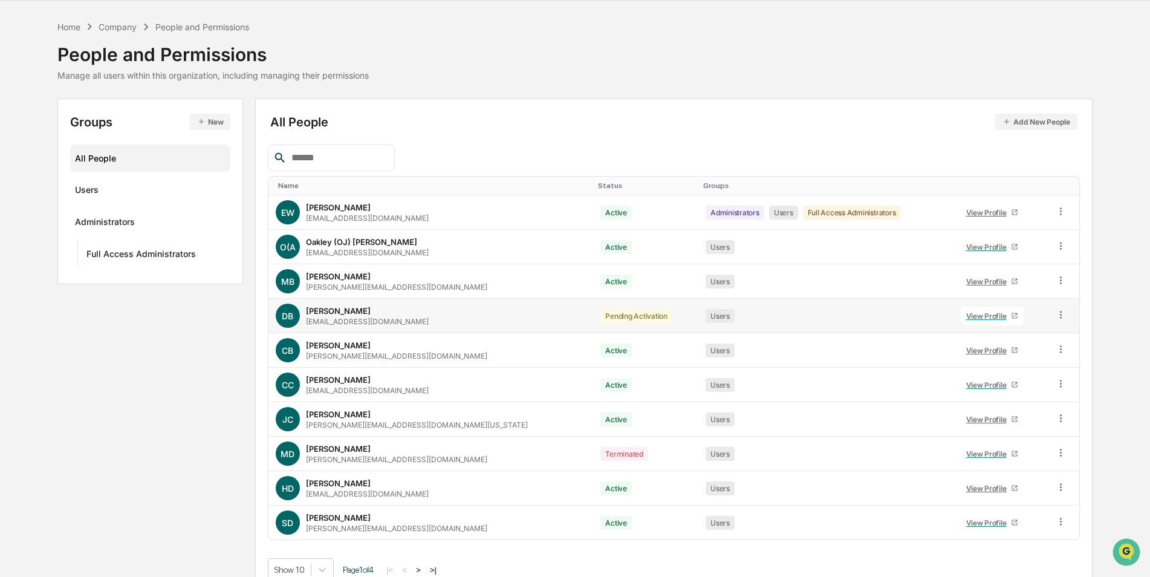
scroll to position [54, 0]
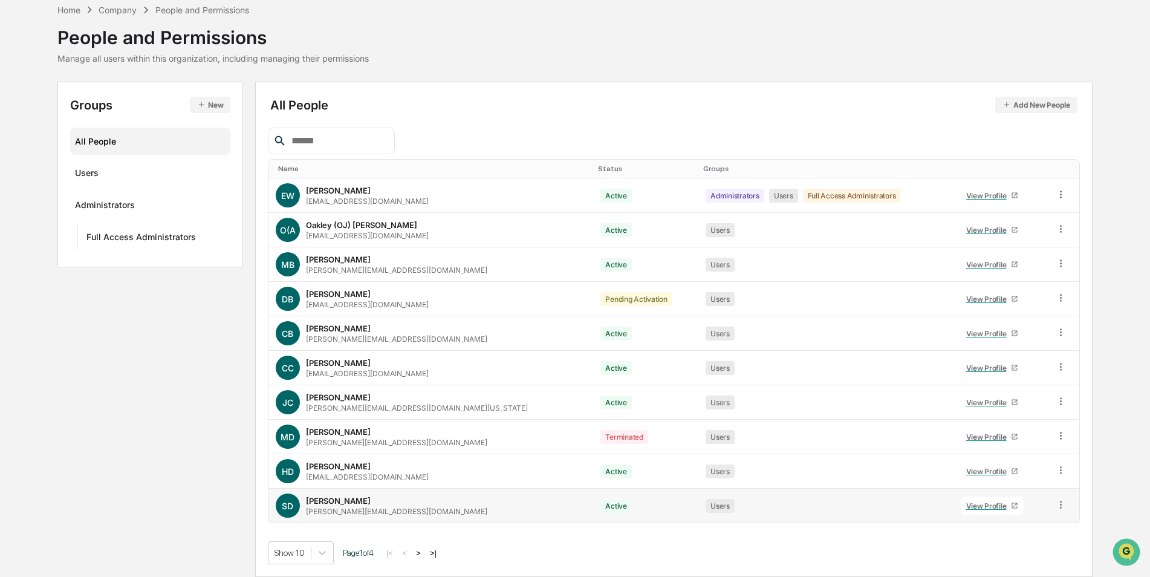
click at [966, 505] on div "View Profile" at bounding box center [988, 505] width 45 height 9
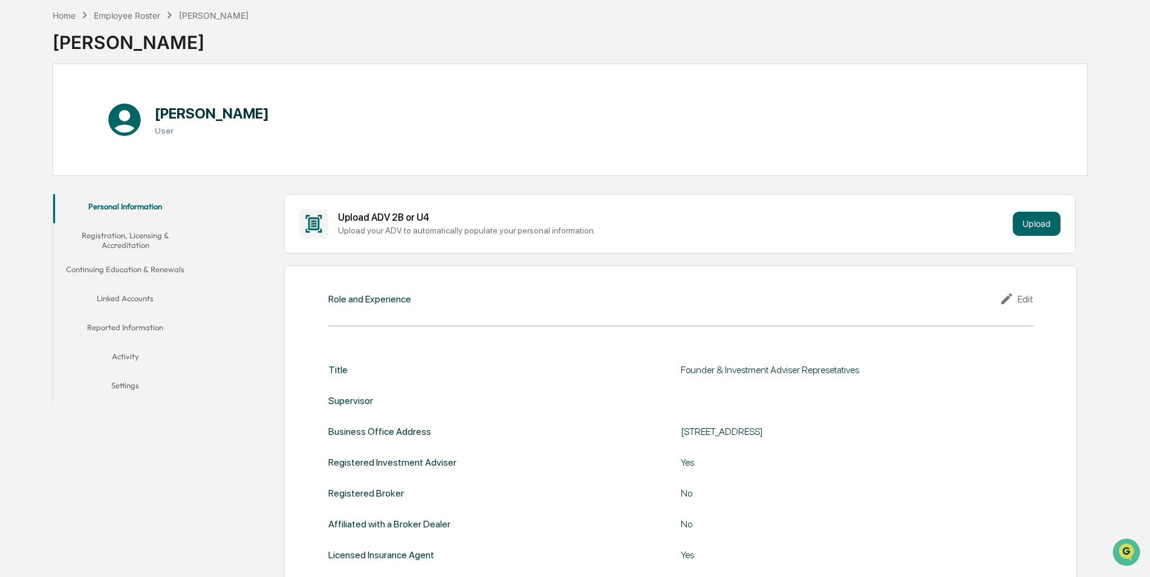
click at [132, 328] on button "Reported Information" at bounding box center [125, 329] width 144 height 29
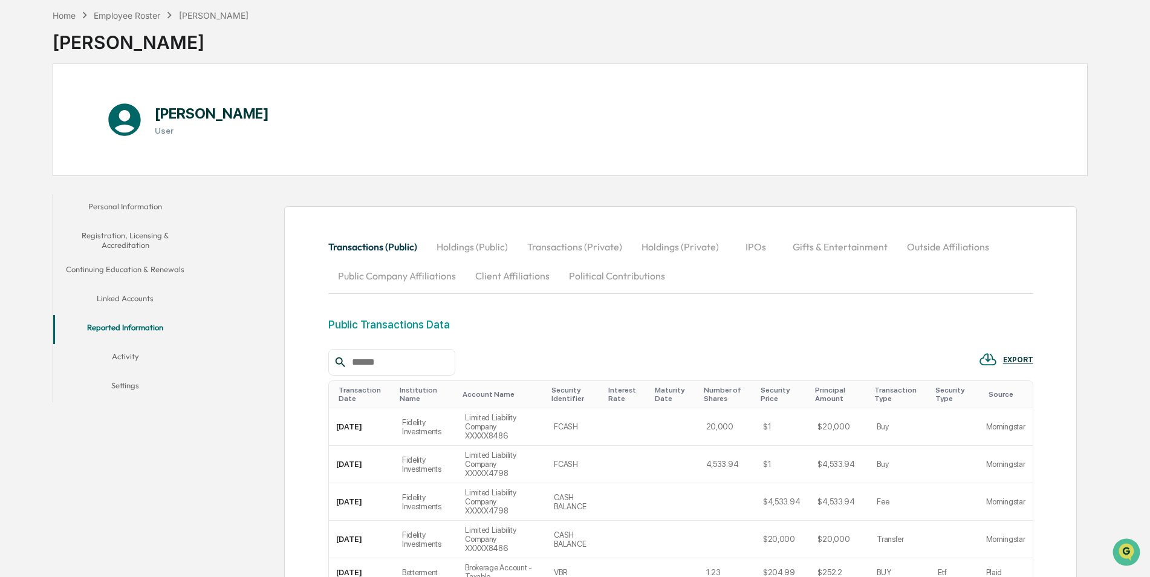
click at [940, 245] on button "Outside Affiliations" at bounding box center [948, 246] width 102 height 29
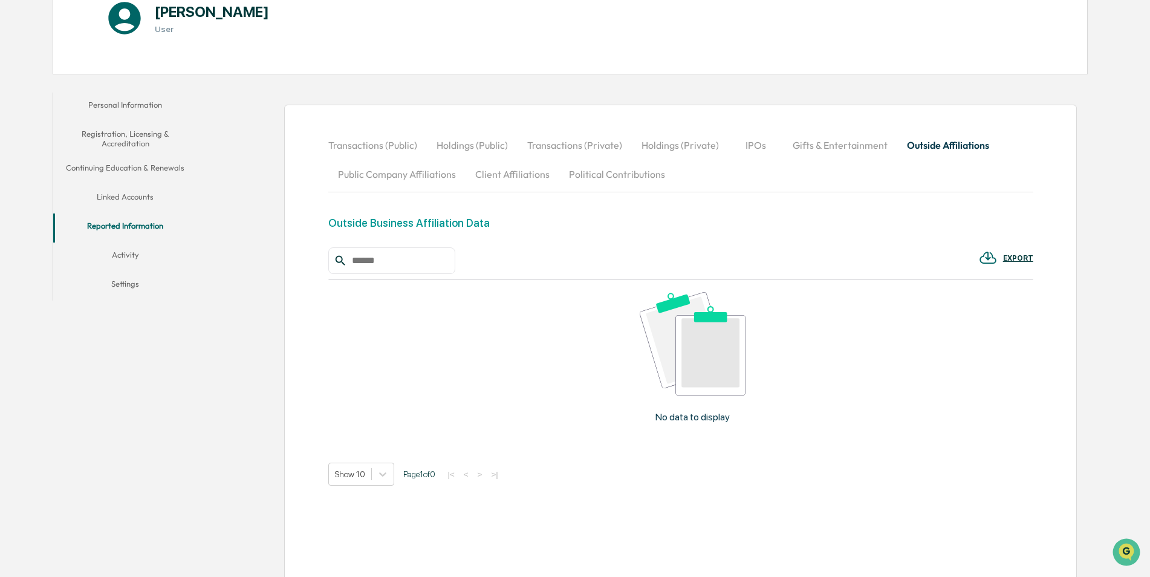
scroll to position [167, 0]
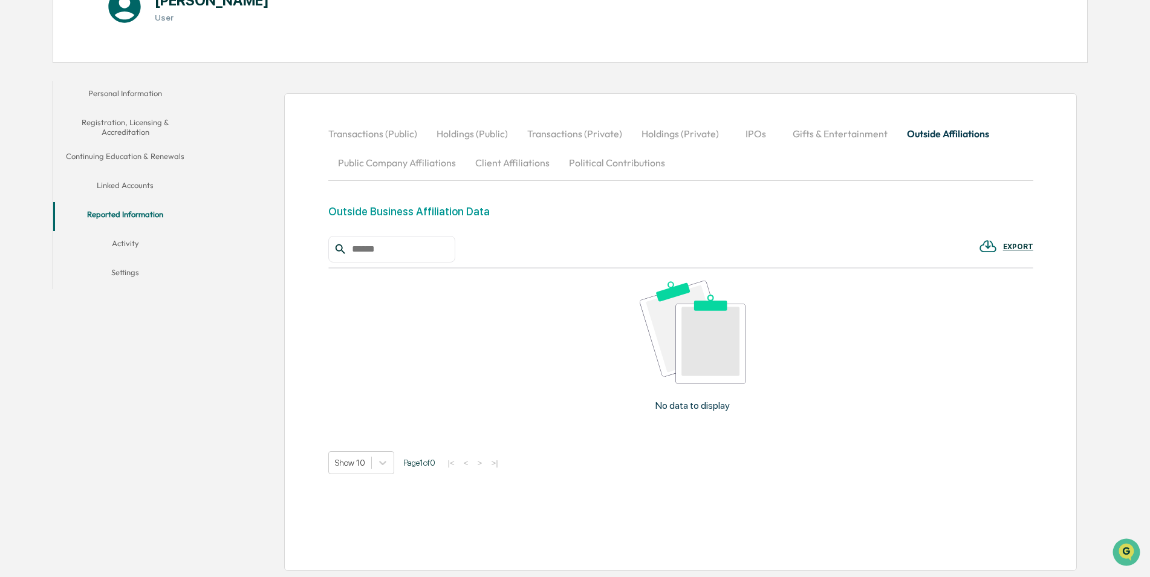
click at [118, 215] on button "Reported Information" at bounding box center [125, 216] width 144 height 29
click at [710, 338] on img at bounding box center [692, 331] width 106 height 103
click at [1014, 245] on div "EXPORT" at bounding box center [1018, 246] width 30 height 8
click at [764, 243] on div at bounding box center [578, 288] width 1156 height 577
click at [387, 252] on input "text" at bounding box center [398, 249] width 103 height 16
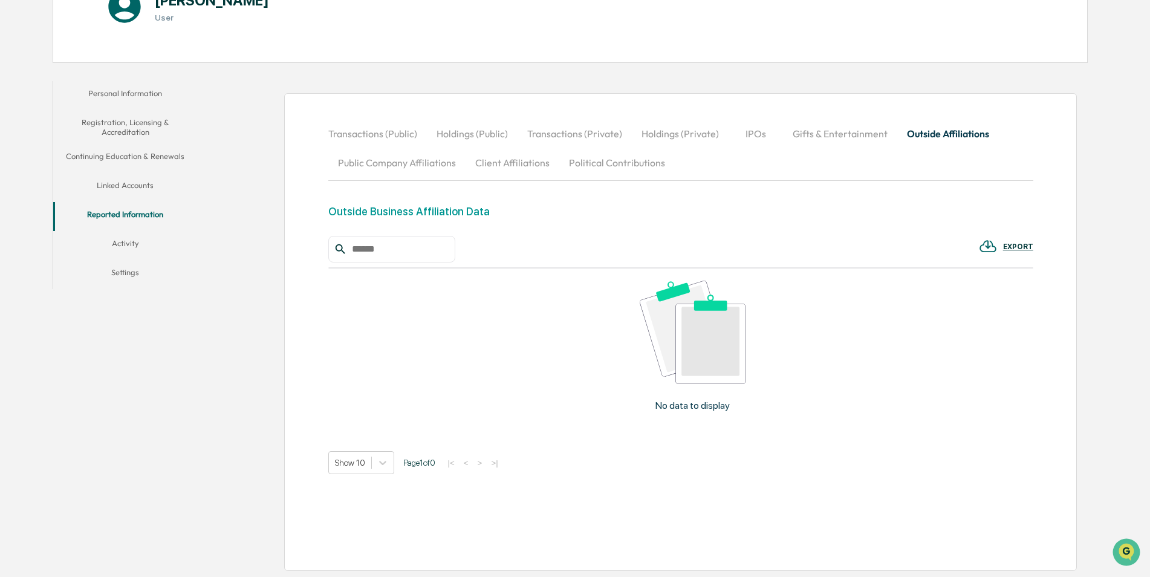
click at [398, 208] on div "Outside Business Affiliation Data" at bounding box center [408, 211] width 161 height 13
click at [124, 187] on button "Linked Accounts" at bounding box center [125, 187] width 144 height 29
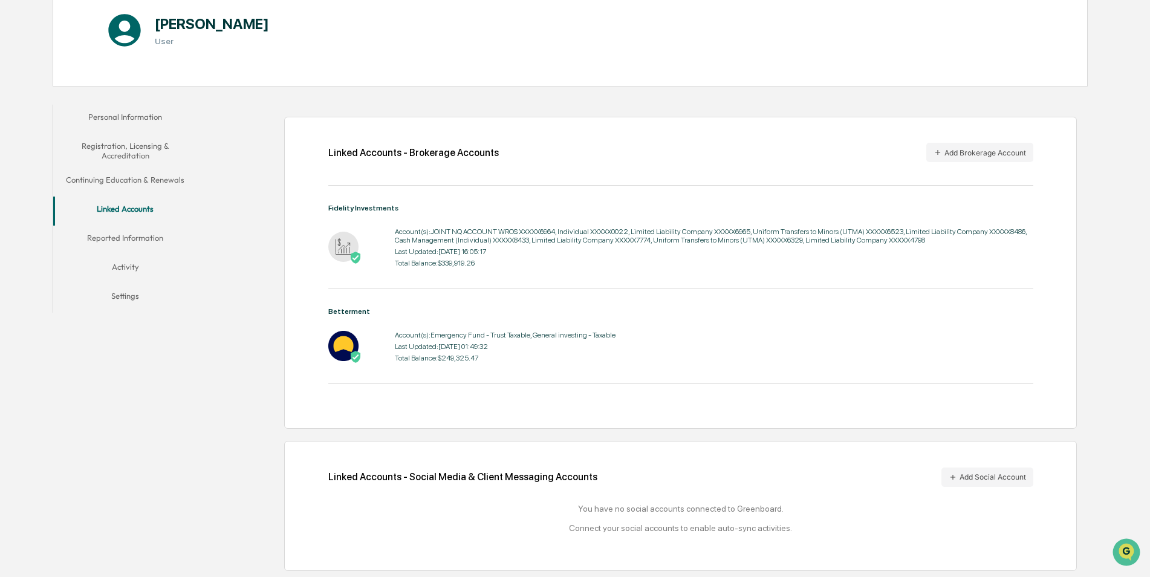
scroll to position [128, 0]
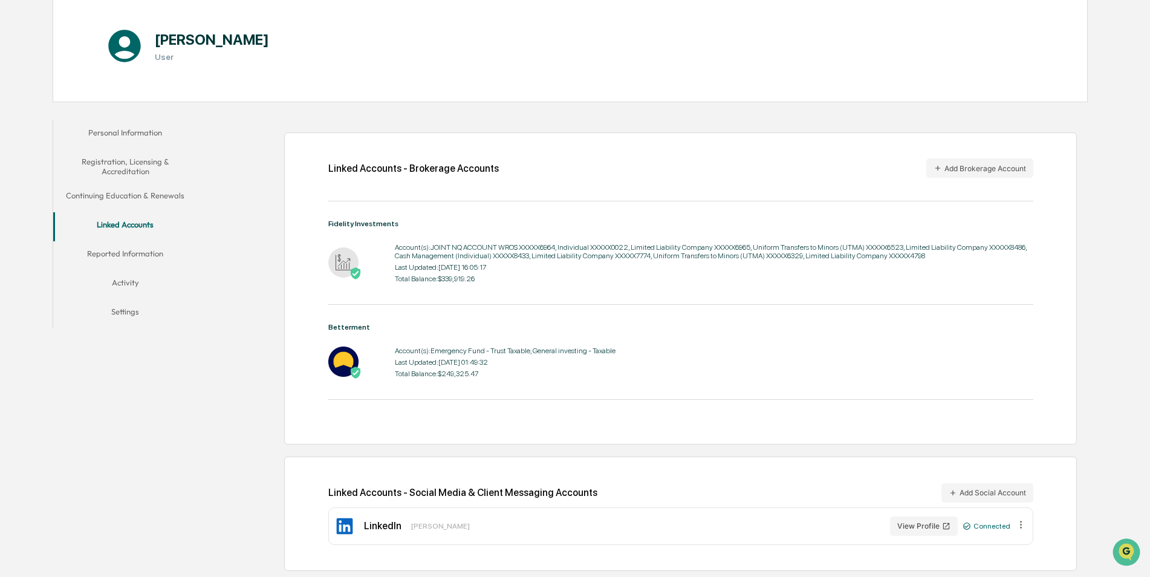
click at [125, 282] on button "Activity" at bounding box center [125, 284] width 144 height 29
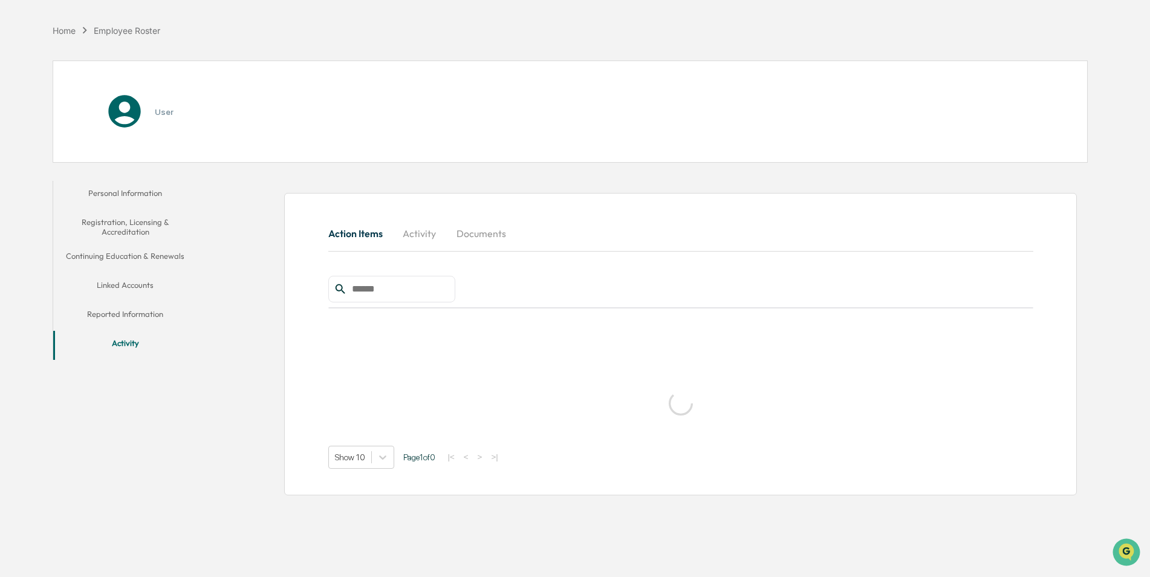
scroll to position [57, 0]
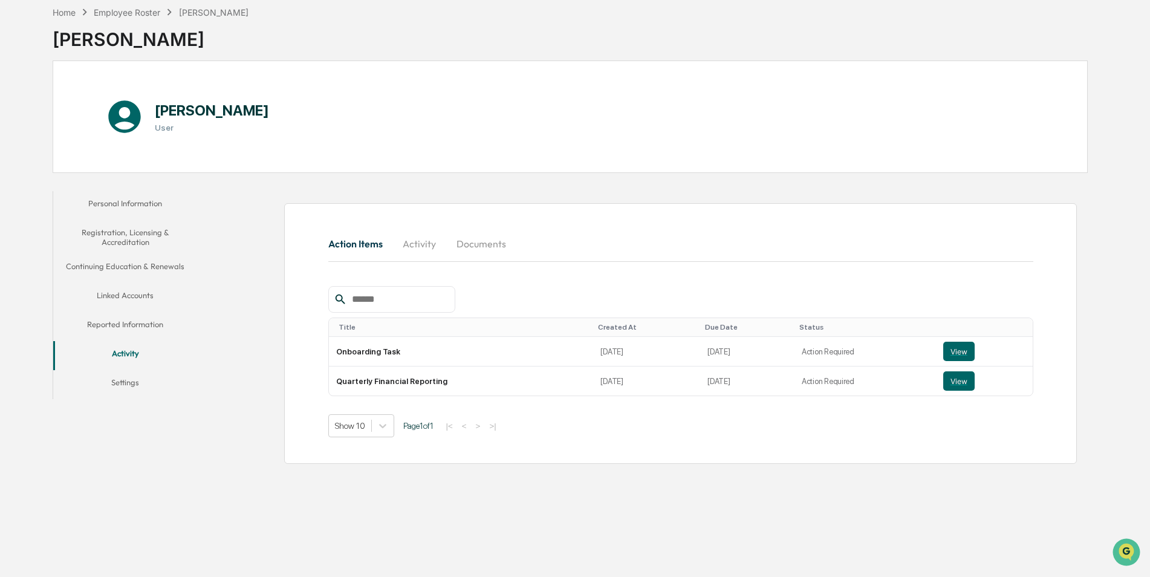
click at [135, 202] on button "Personal Information" at bounding box center [125, 205] width 144 height 29
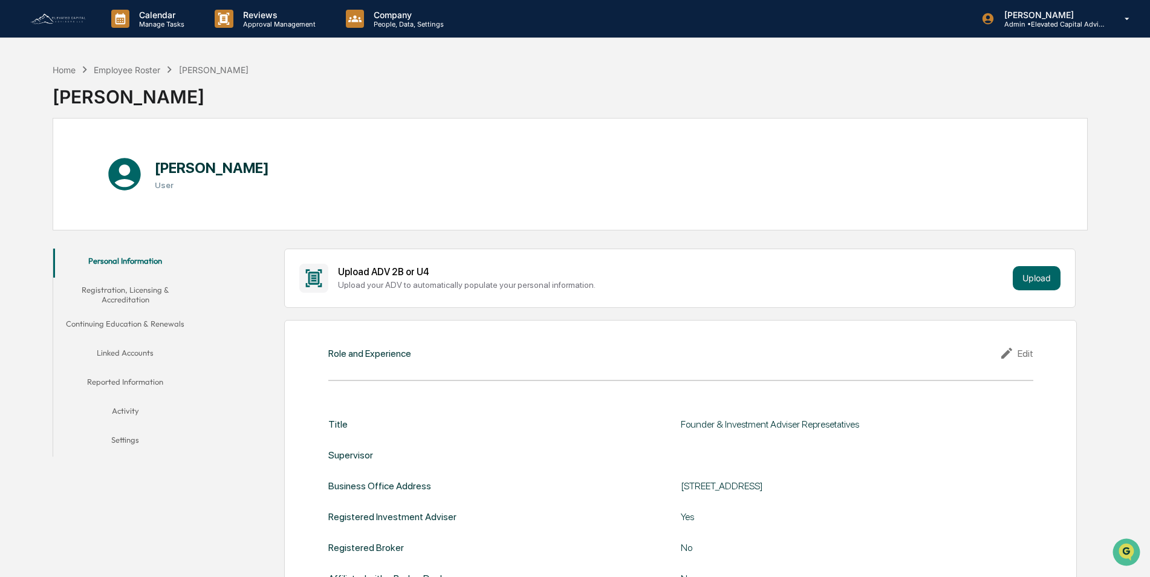
click at [127, 352] on button "Linked Accounts" at bounding box center [125, 354] width 144 height 29
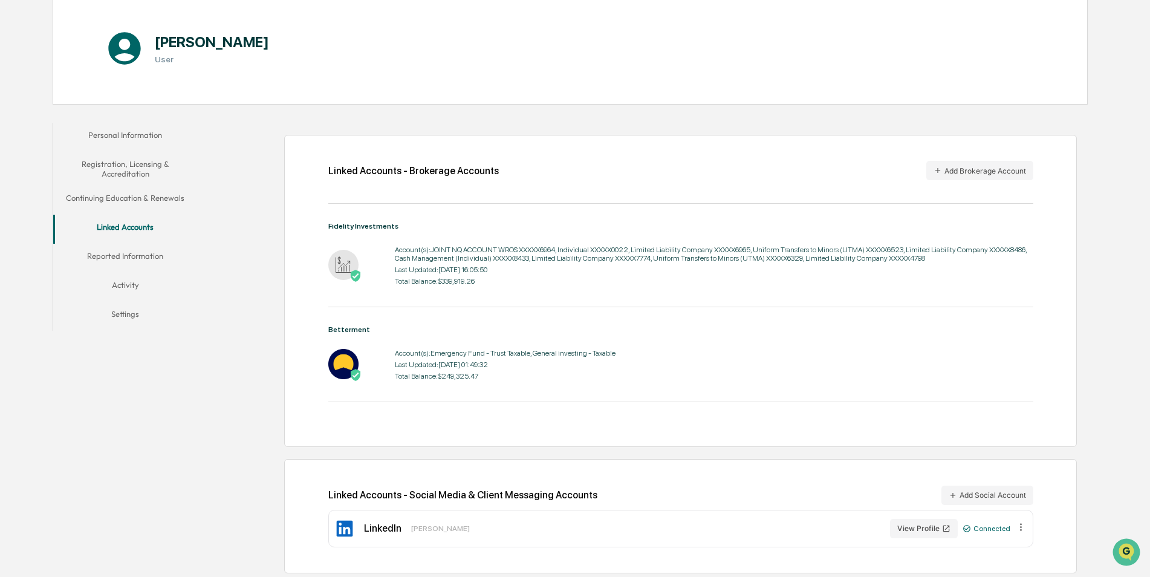
scroll to position [128, 0]
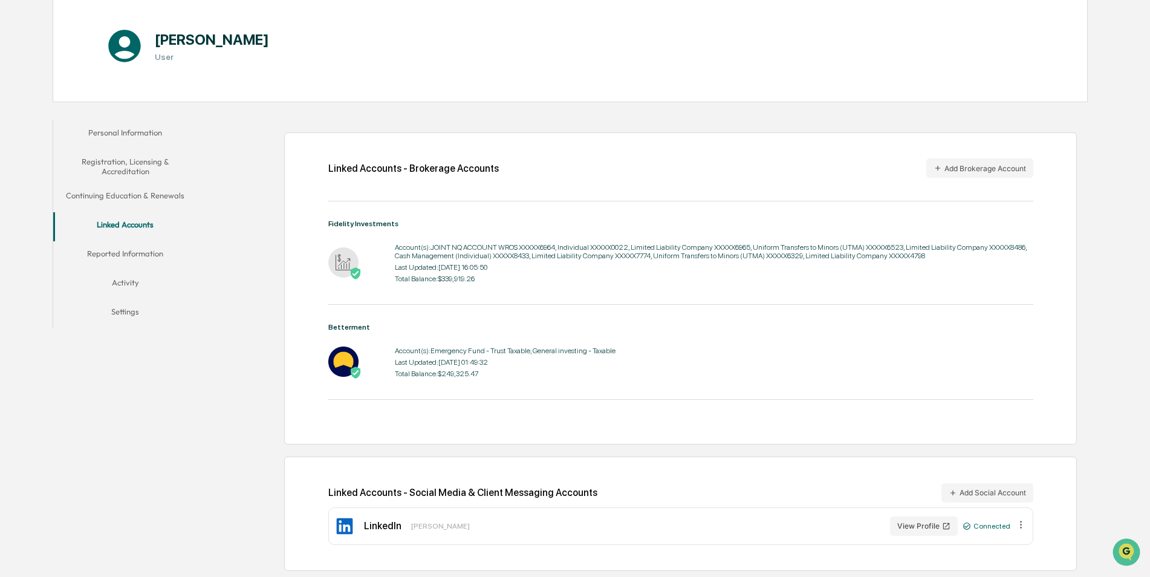
click at [129, 254] on button "Reported Information" at bounding box center [125, 255] width 144 height 29
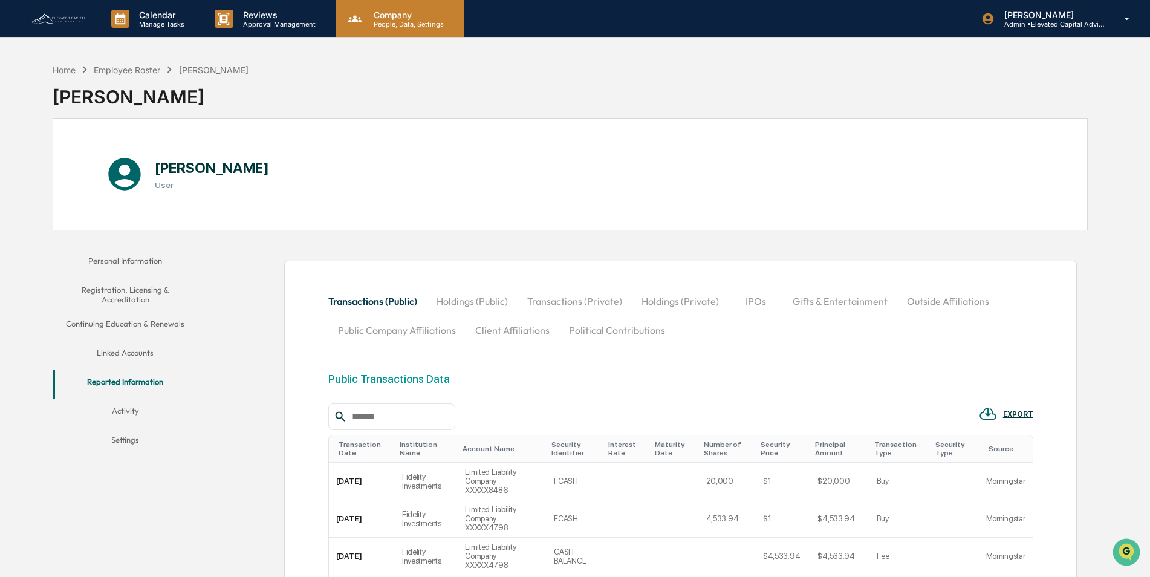
click at [386, 18] on p "Company" at bounding box center [407, 15] width 86 height 10
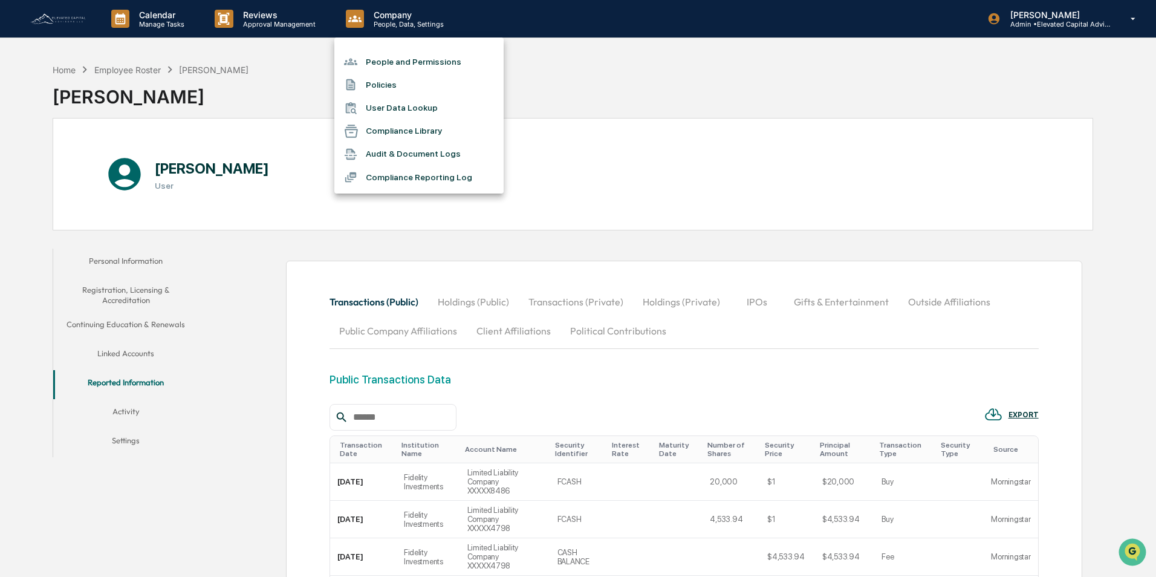
click at [391, 61] on li "People and Permissions" at bounding box center [418, 61] width 169 height 23
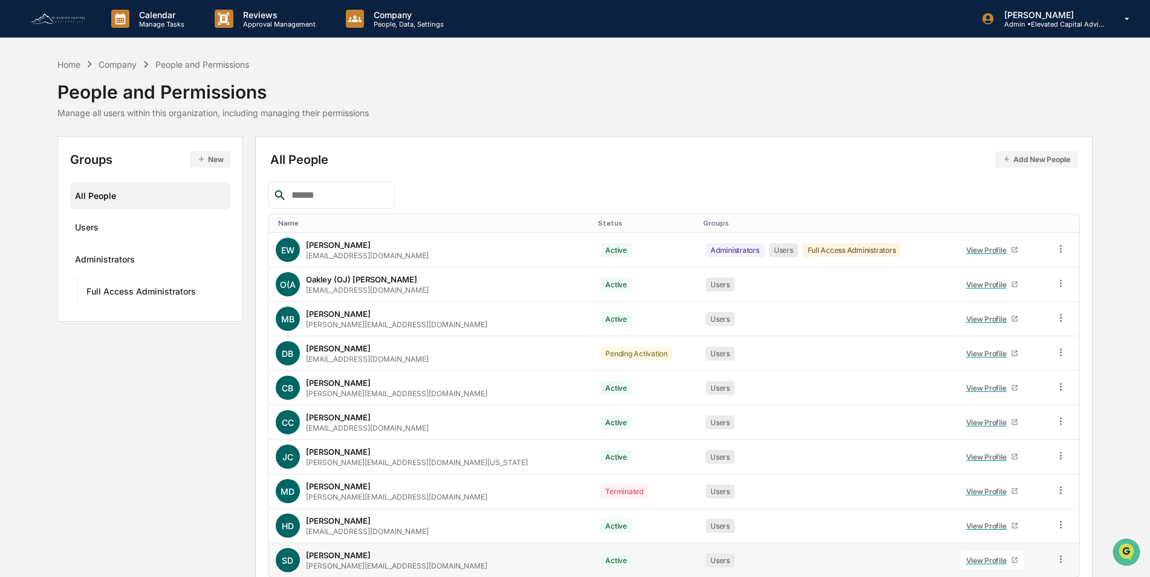
click at [966, 562] on div "View Profile" at bounding box center [988, 559] width 45 height 9
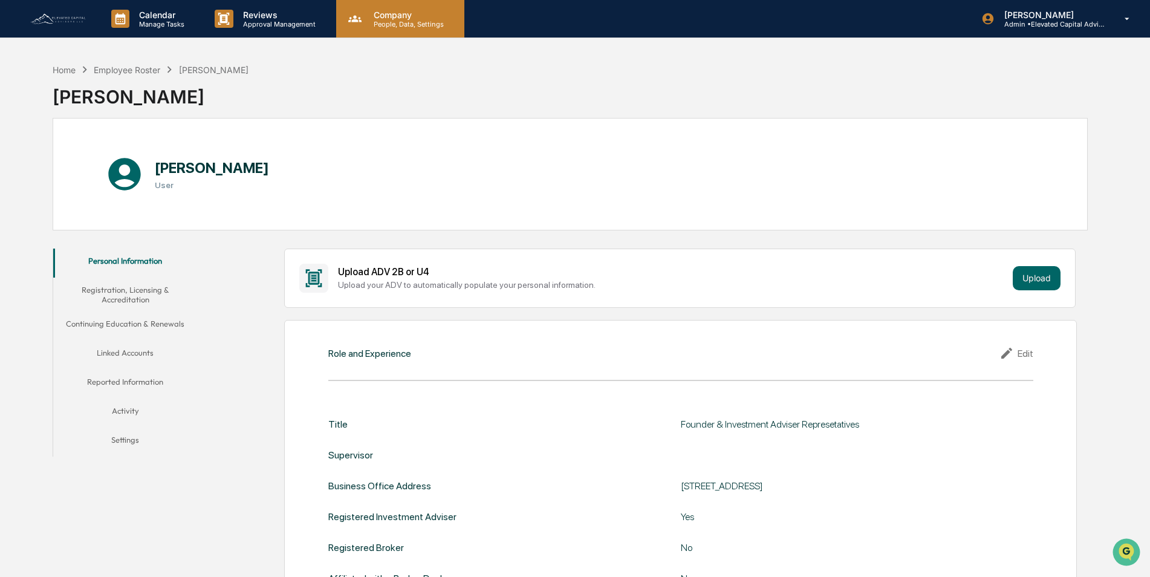
click at [392, 18] on p "Company" at bounding box center [407, 15] width 86 height 10
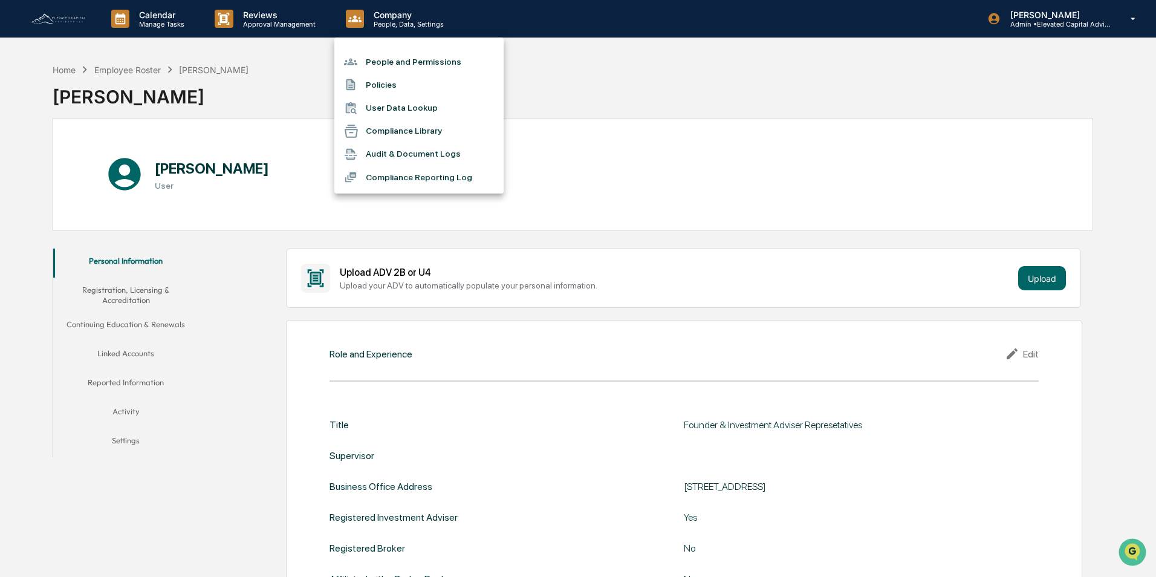
click at [400, 109] on li "User Data Lookup" at bounding box center [418, 108] width 169 height 23
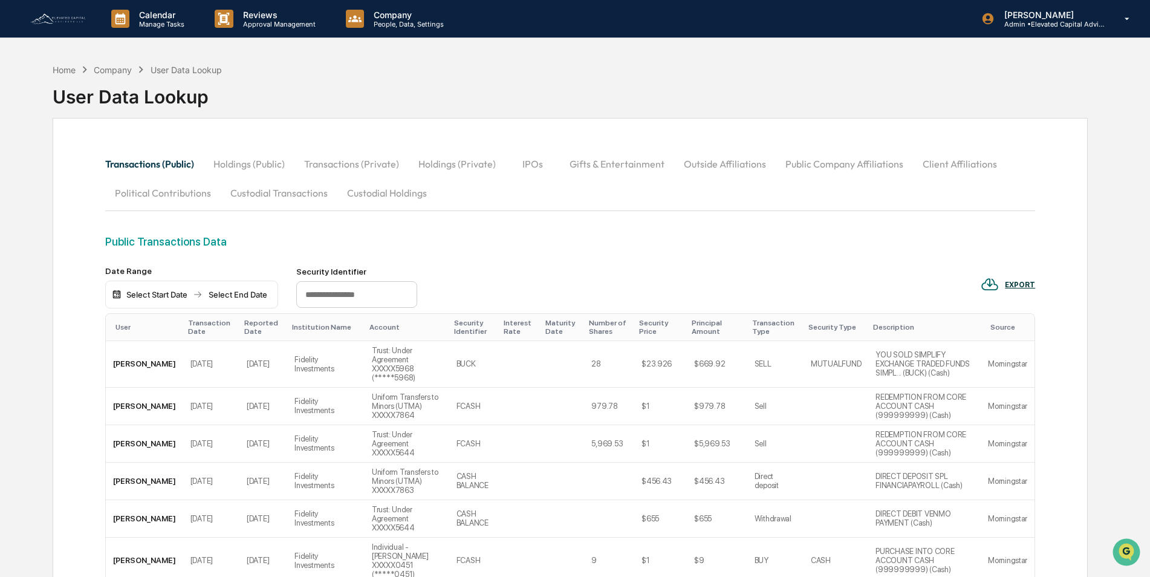
click at [719, 166] on button "Outside Affiliations" at bounding box center [725, 163] width 102 height 29
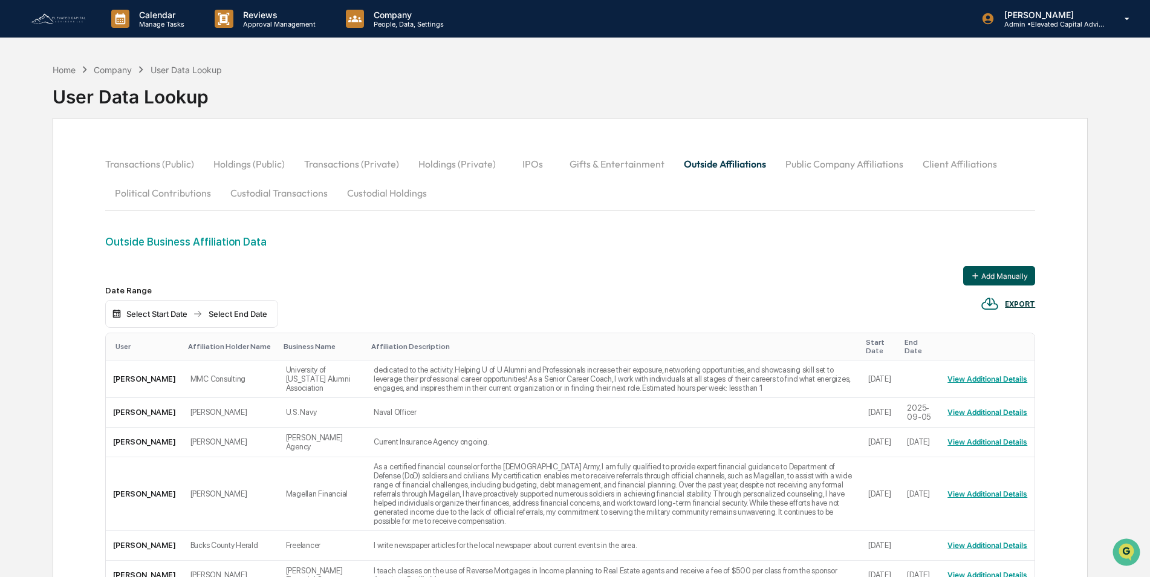
click at [986, 273] on button "Add Manually" at bounding box center [999, 275] width 72 height 19
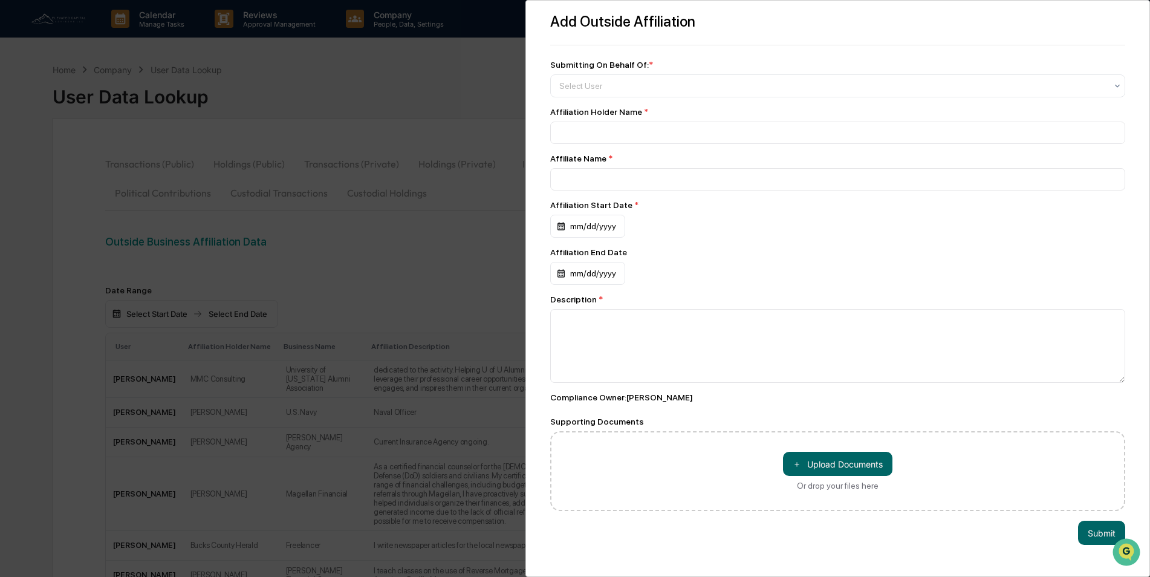
click at [489, 114] on div "Add Outside Affiliation Submitting On Behalf Of: * Select User Affiliation Hold…" at bounding box center [575, 288] width 1150 height 577
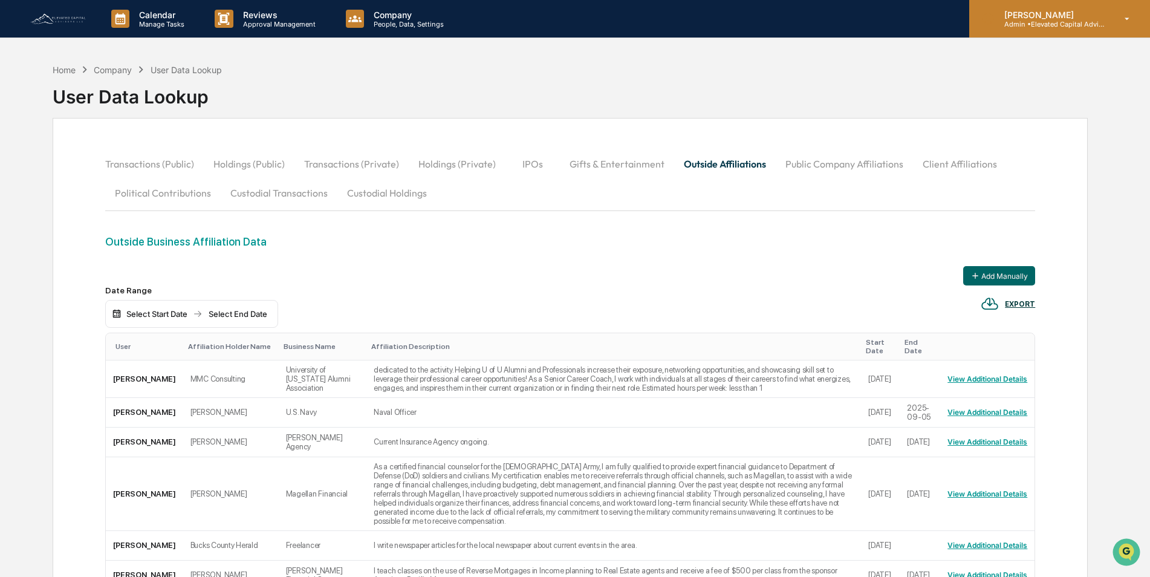
click at [1109, 21] on div "[PERSON_NAME] Admin • Elevated Capital Advisors" at bounding box center [1059, 18] width 181 height 37
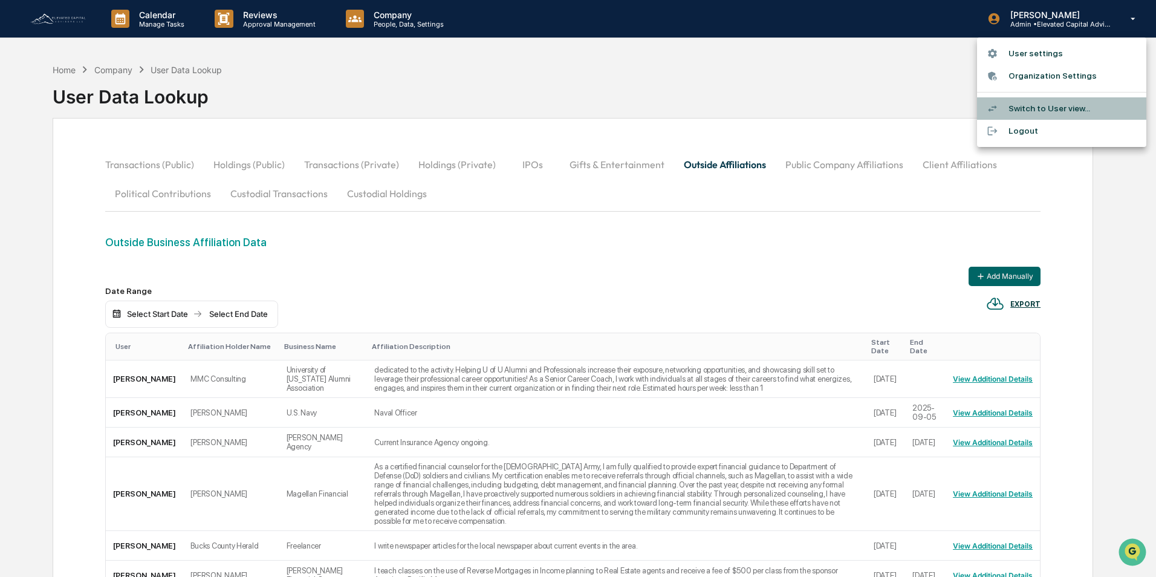
click at [1042, 109] on li "Switch to User view..." at bounding box center [1061, 108] width 169 height 22
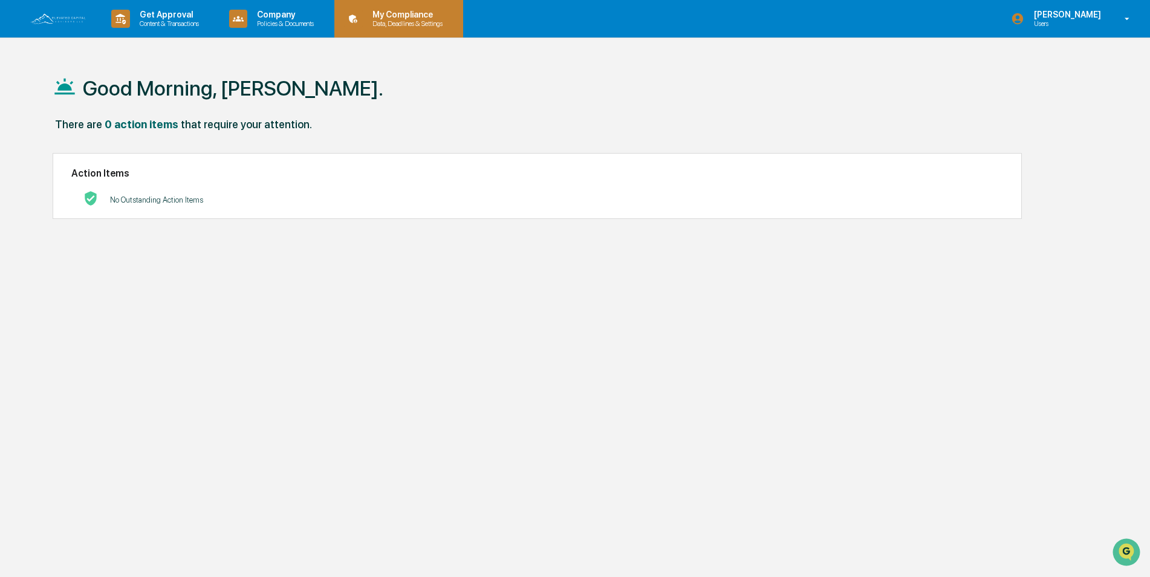
click at [417, 19] on p "My Compliance" at bounding box center [406, 15] width 86 height 10
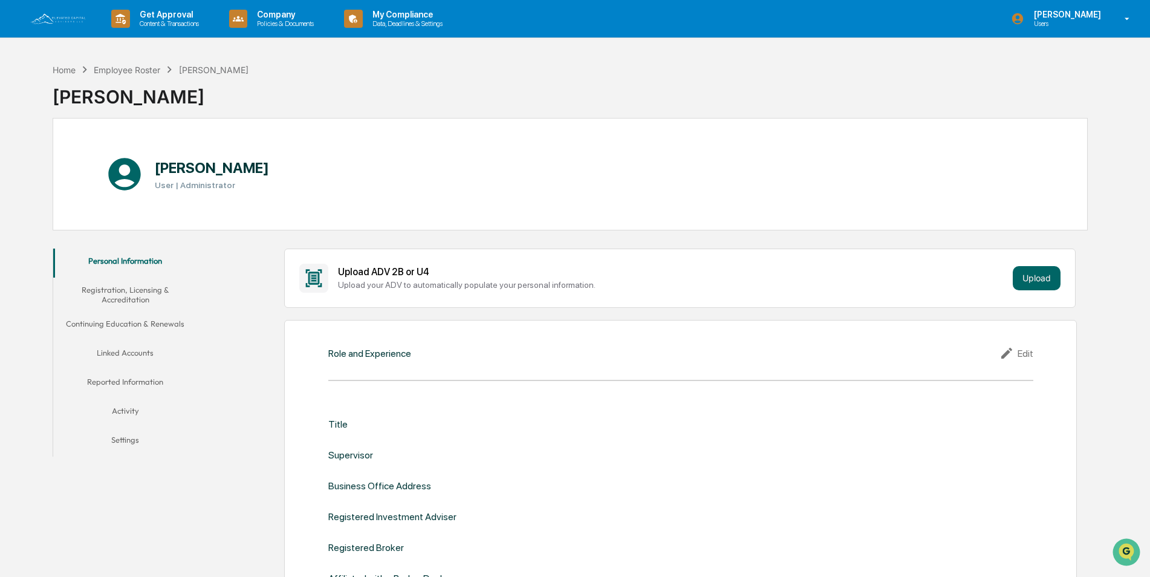
click at [134, 355] on button "Linked Accounts" at bounding box center [125, 354] width 144 height 29
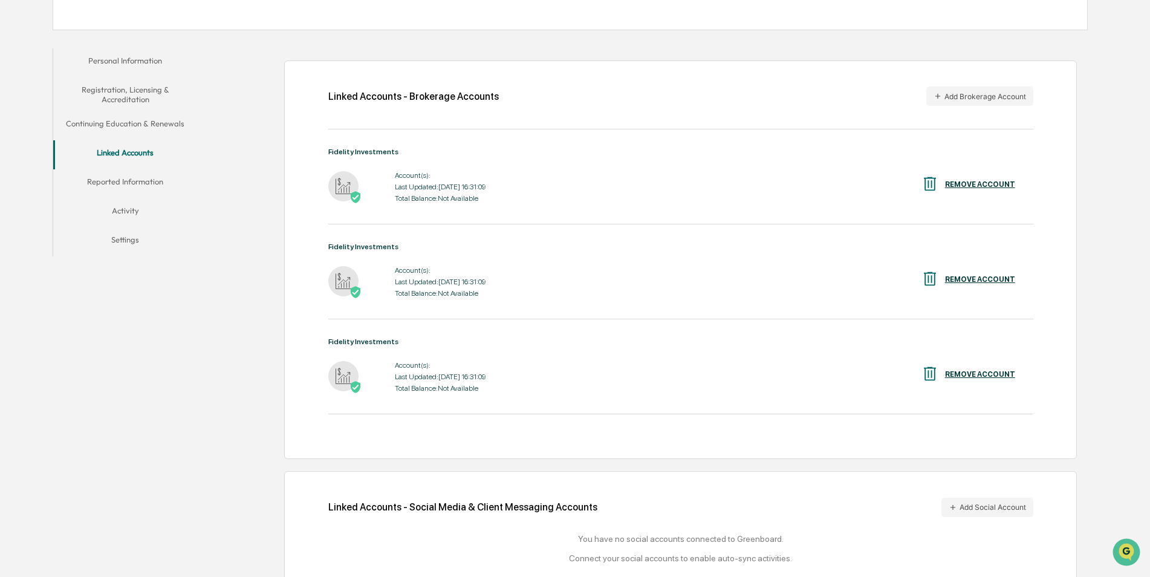
scroll to position [230, 0]
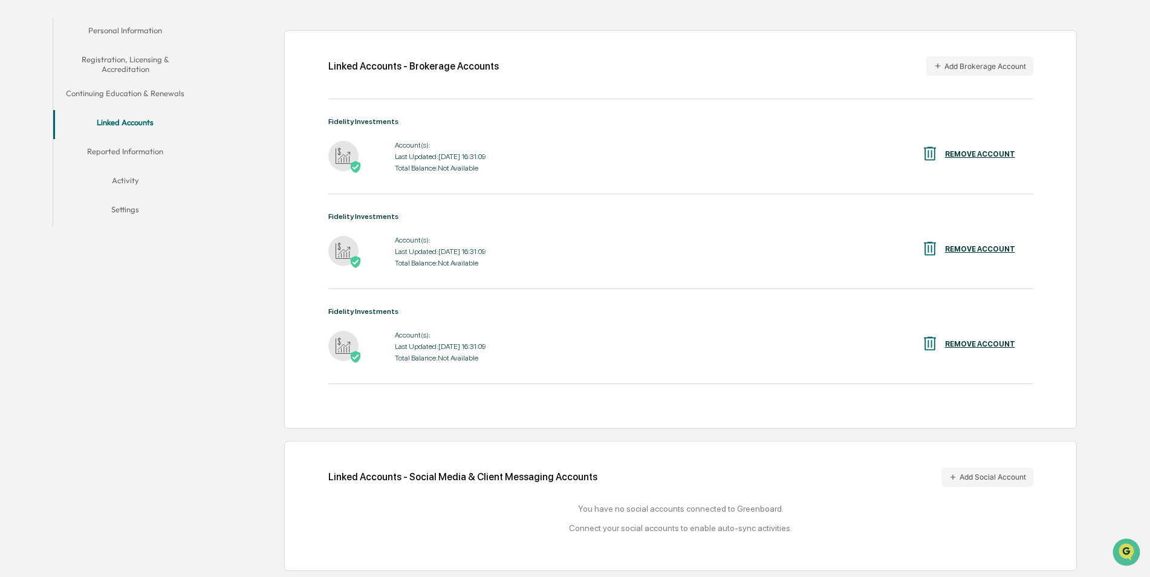
click at [966, 155] on div "REMOVE ACCOUNT" at bounding box center [980, 154] width 70 height 8
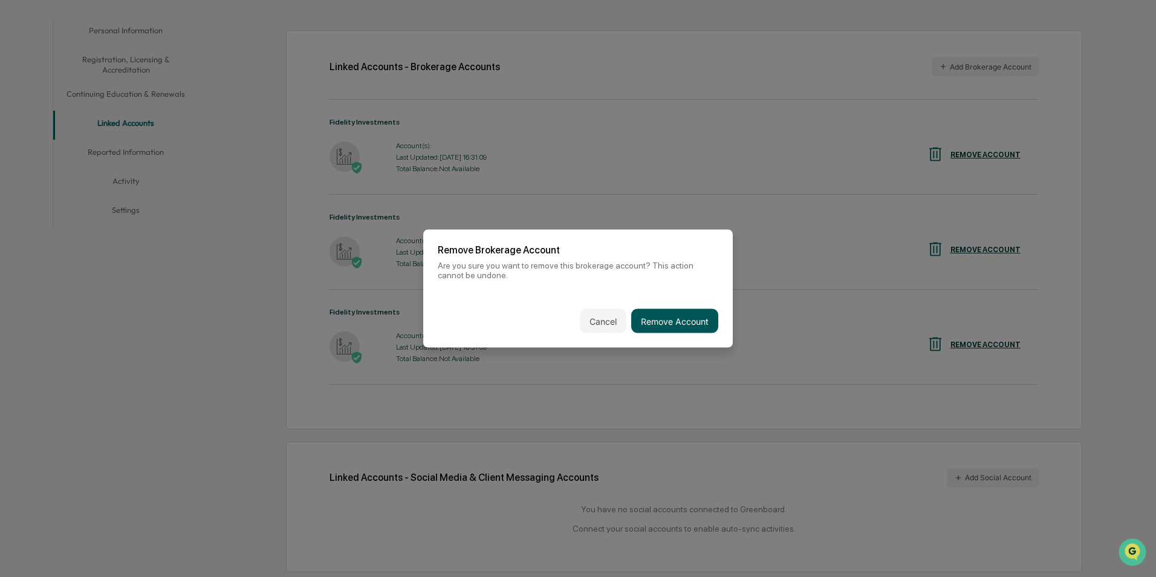
click at [659, 316] on button "Remove Account" at bounding box center [674, 321] width 87 height 24
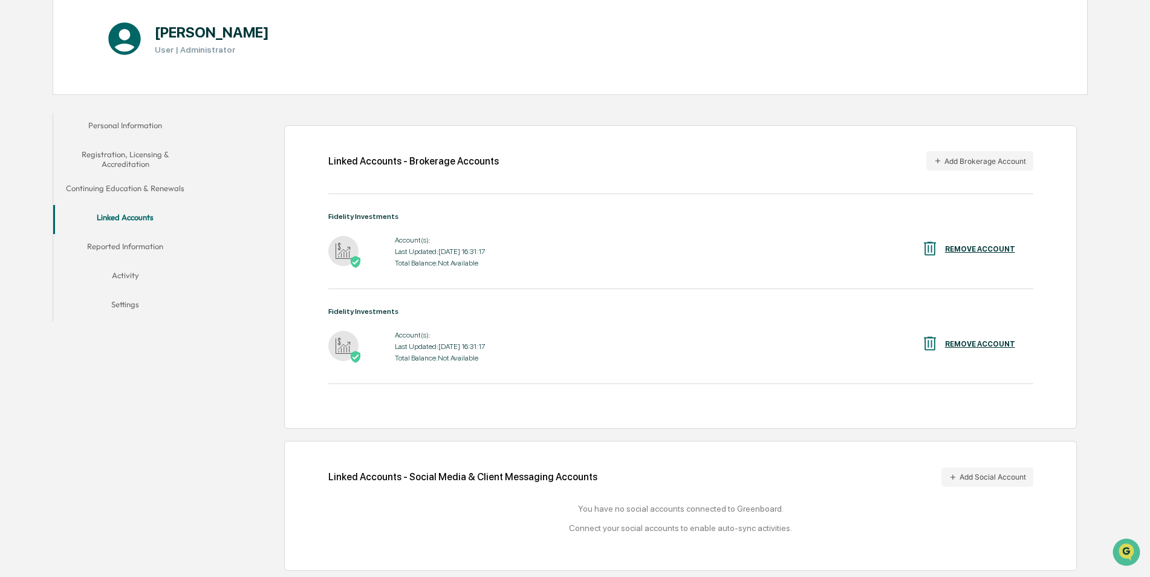
click at [965, 249] on div "REMOVE ACCOUNT" at bounding box center [980, 249] width 70 height 8
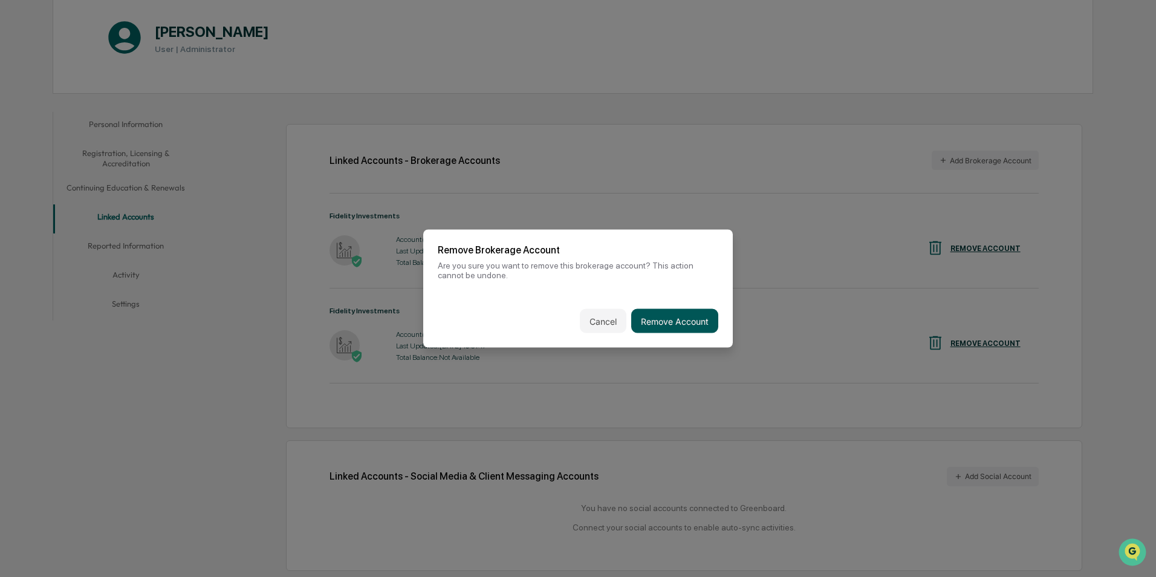
click at [651, 326] on button "Remove Account" at bounding box center [674, 321] width 87 height 24
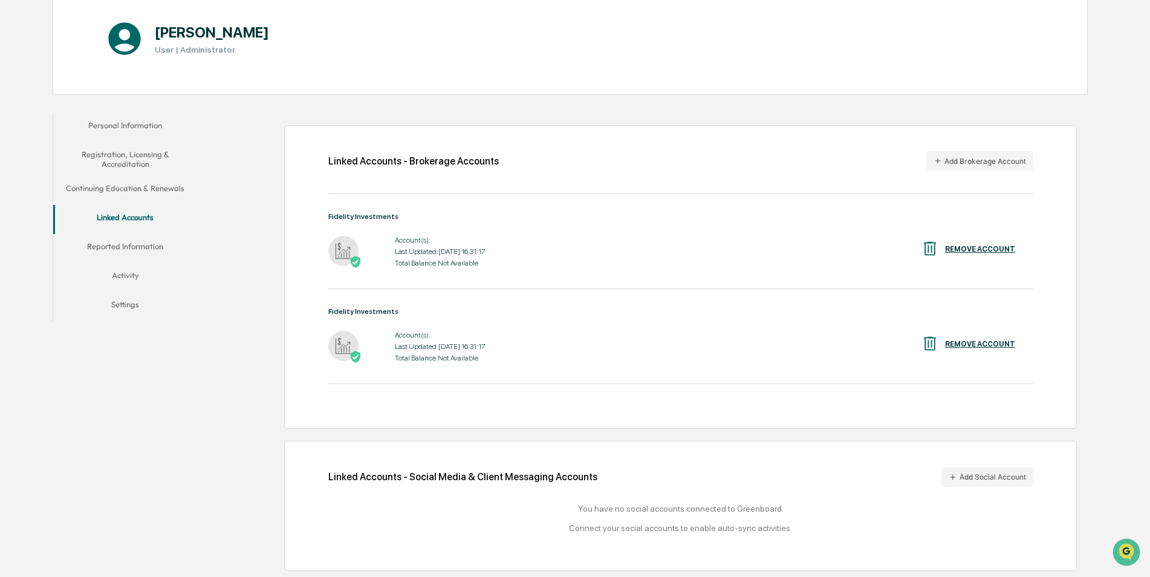
scroll to position [57, 0]
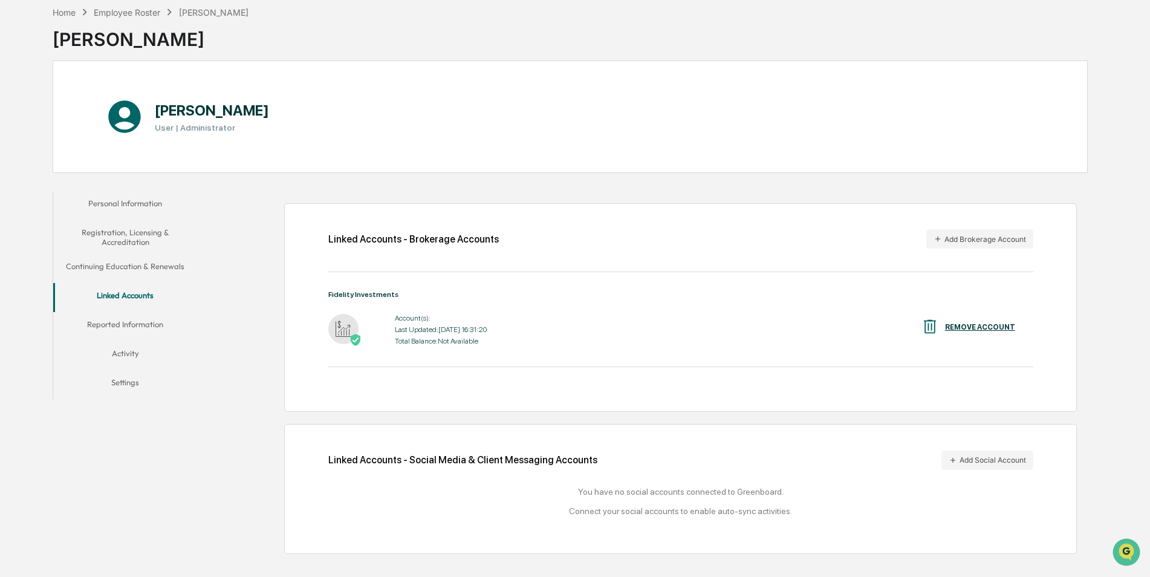
click at [974, 328] on div "REMOVE ACCOUNT" at bounding box center [980, 327] width 70 height 8
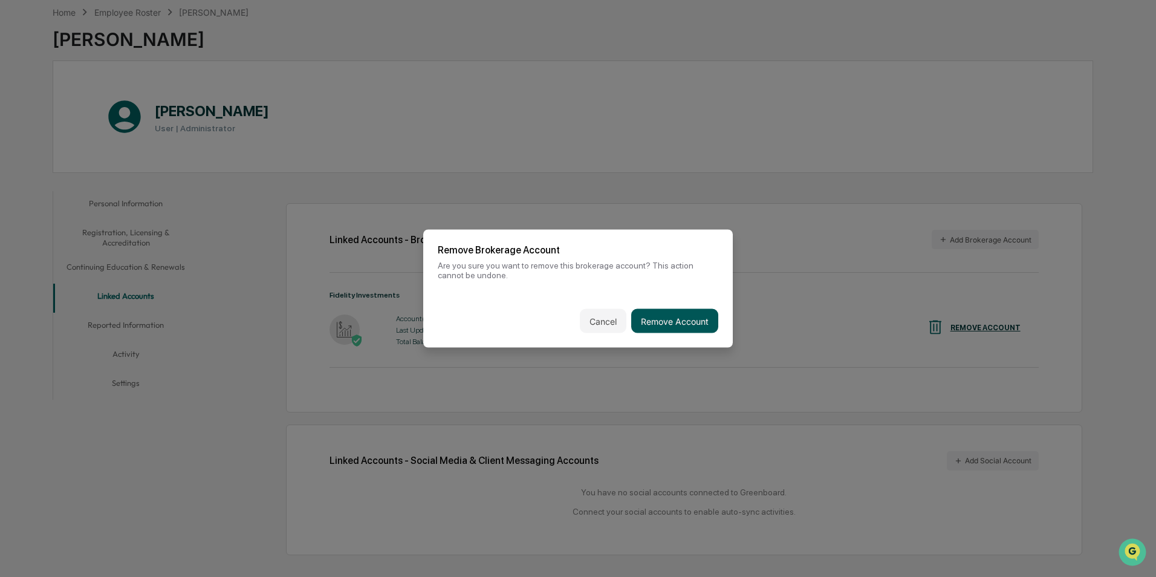
click at [666, 319] on button "Remove Account" at bounding box center [674, 321] width 87 height 24
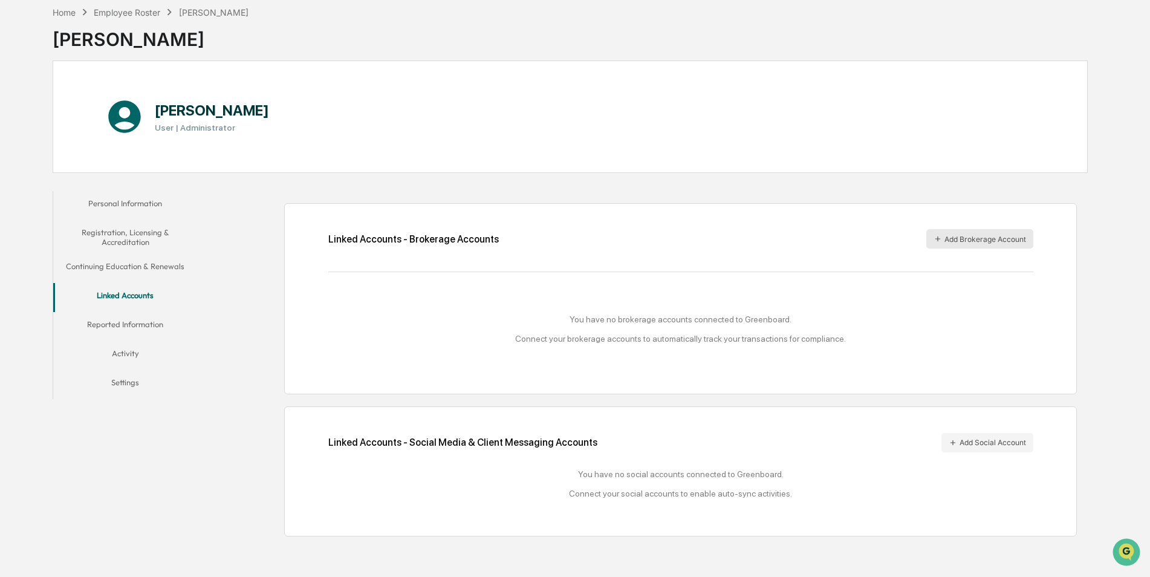
click at [974, 239] on button "Add Brokerage Account" at bounding box center [979, 238] width 107 height 19
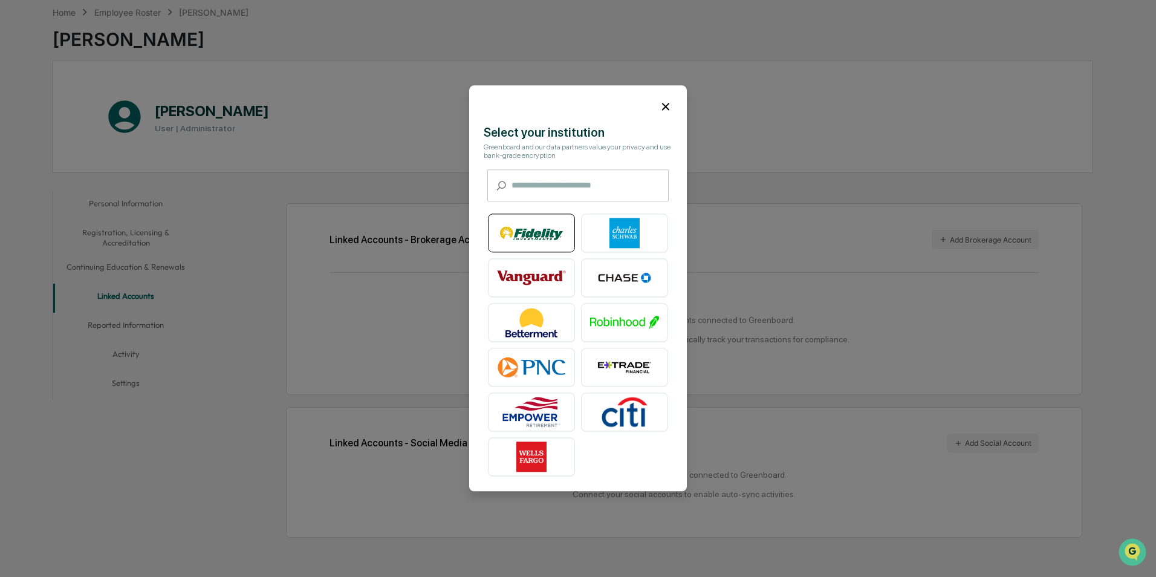
click at [531, 231] on img at bounding box center [531, 233] width 69 height 30
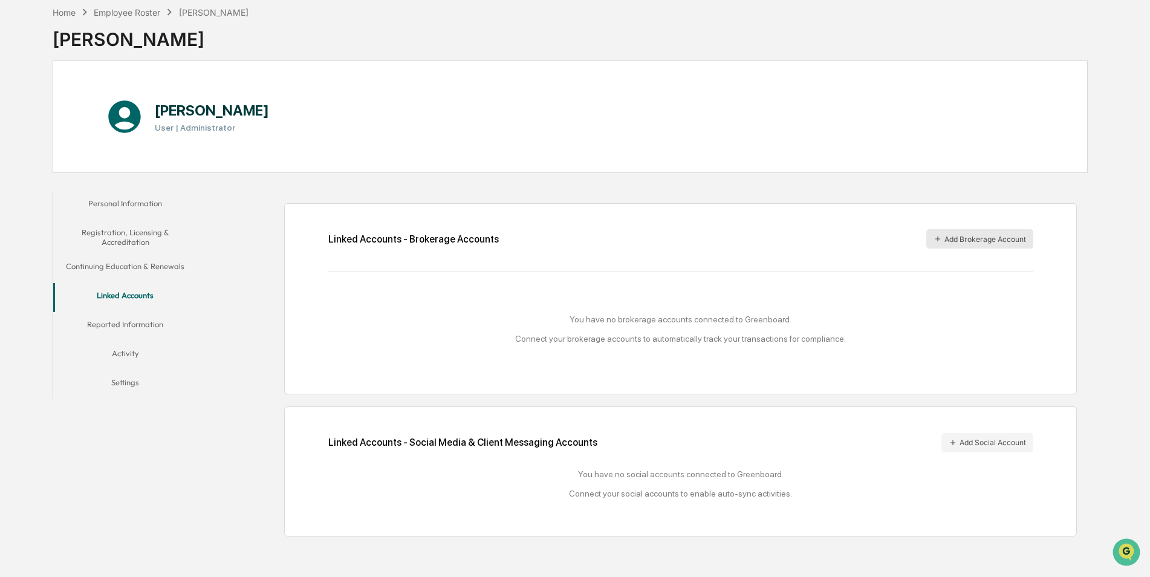
click at [976, 238] on button "Add Brokerage Account" at bounding box center [979, 238] width 107 height 19
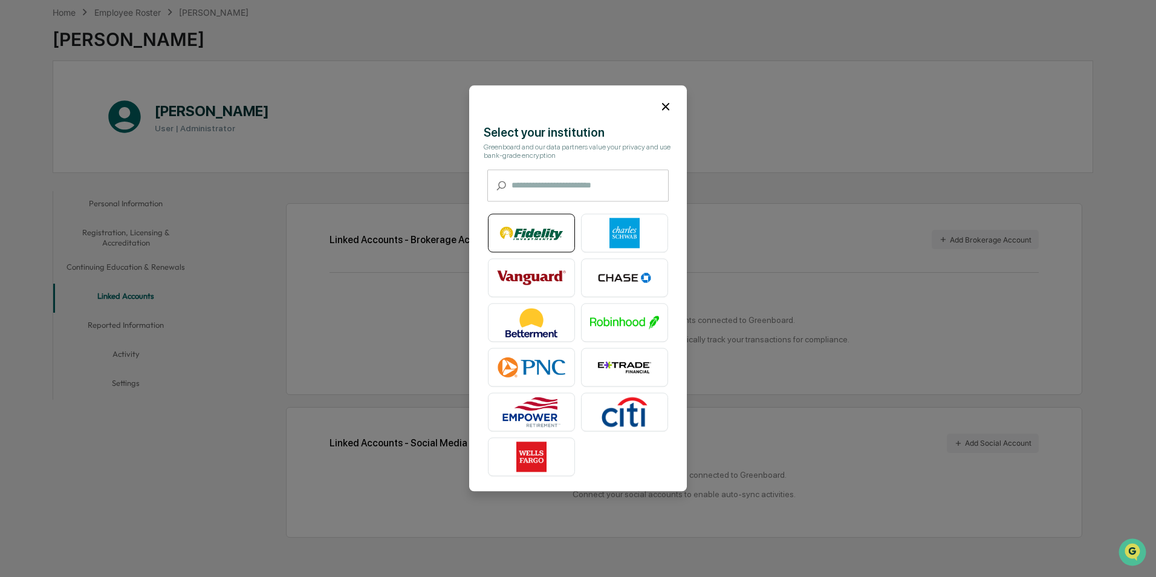
click at [526, 229] on img at bounding box center [531, 233] width 69 height 30
